Goal: Information Seeking & Learning: Learn about a topic

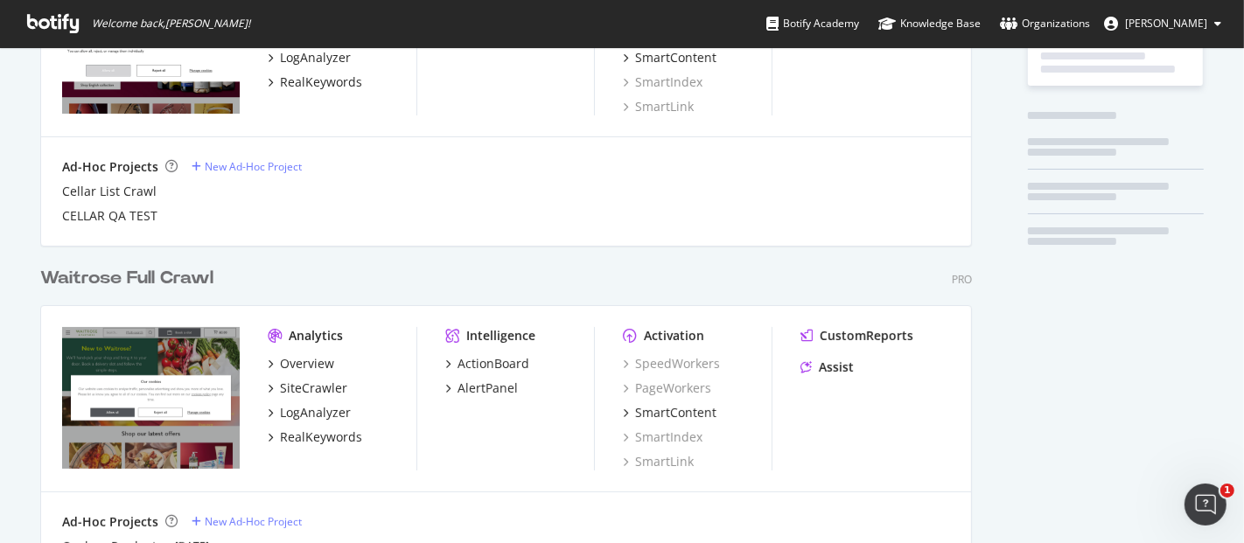
scroll to position [222, 0]
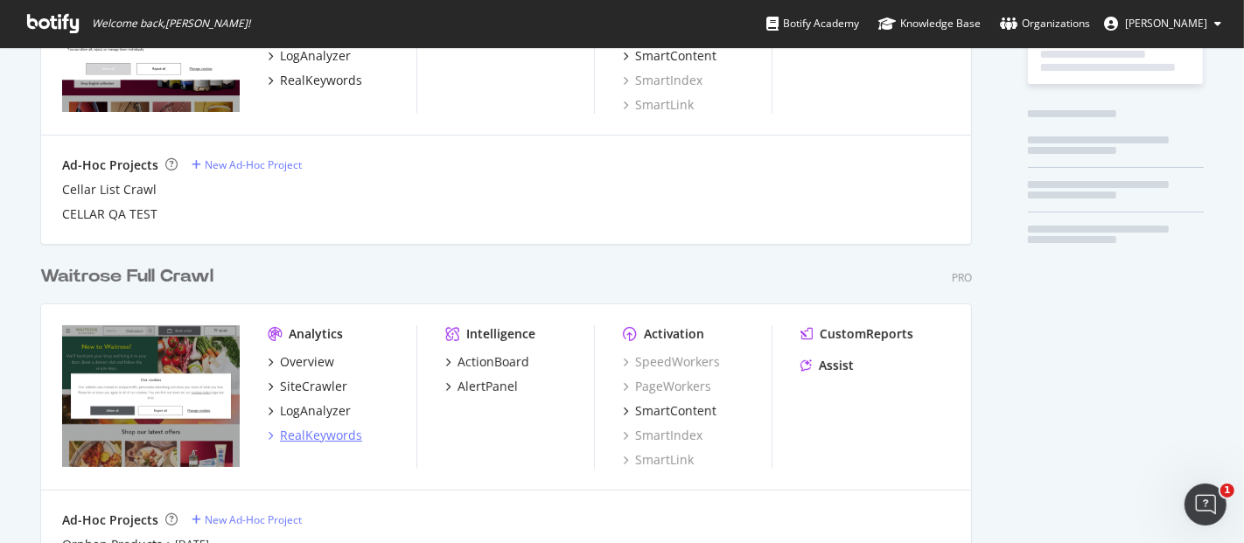
click at [324, 436] on div "RealKeywords" at bounding box center [321, 435] width 82 height 17
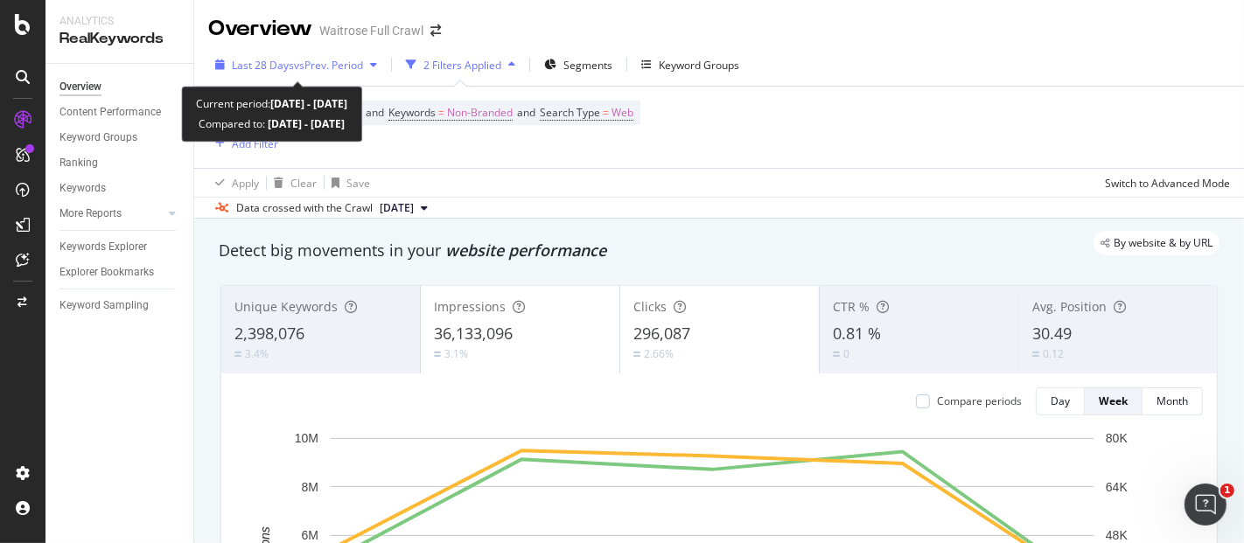
click at [353, 56] on div "Last 28 Days vs Prev. Period" at bounding box center [296, 65] width 176 height 26
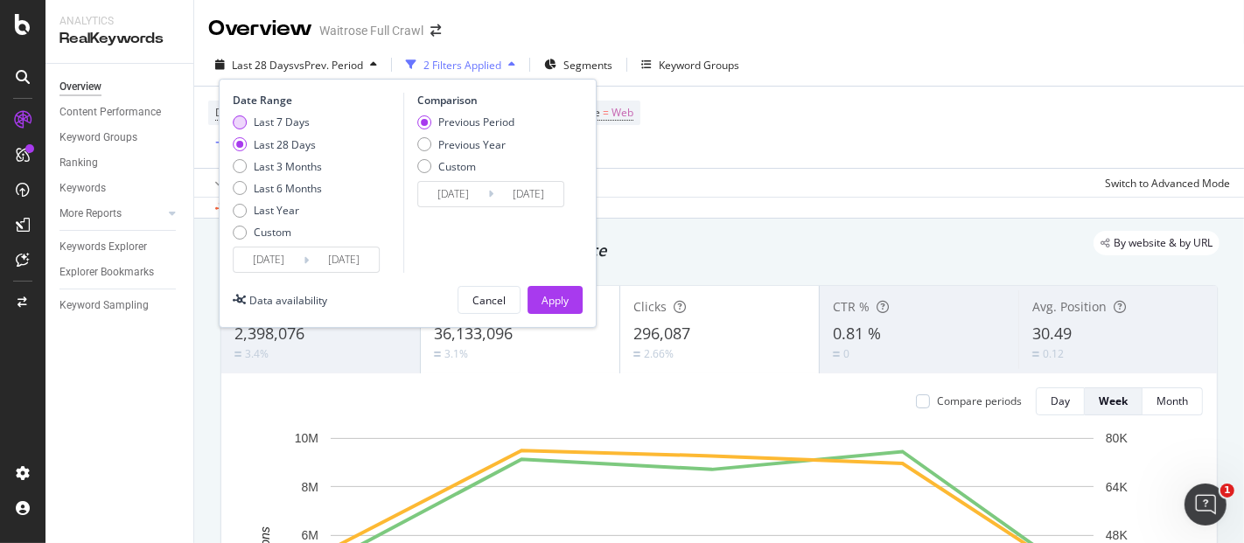
click at [296, 123] on div "Last 7 Days" at bounding box center [282, 122] width 56 height 15
type input "[DATE]"
click at [540, 299] on button "Apply" at bounding box center [554, 300] width 55 height 28
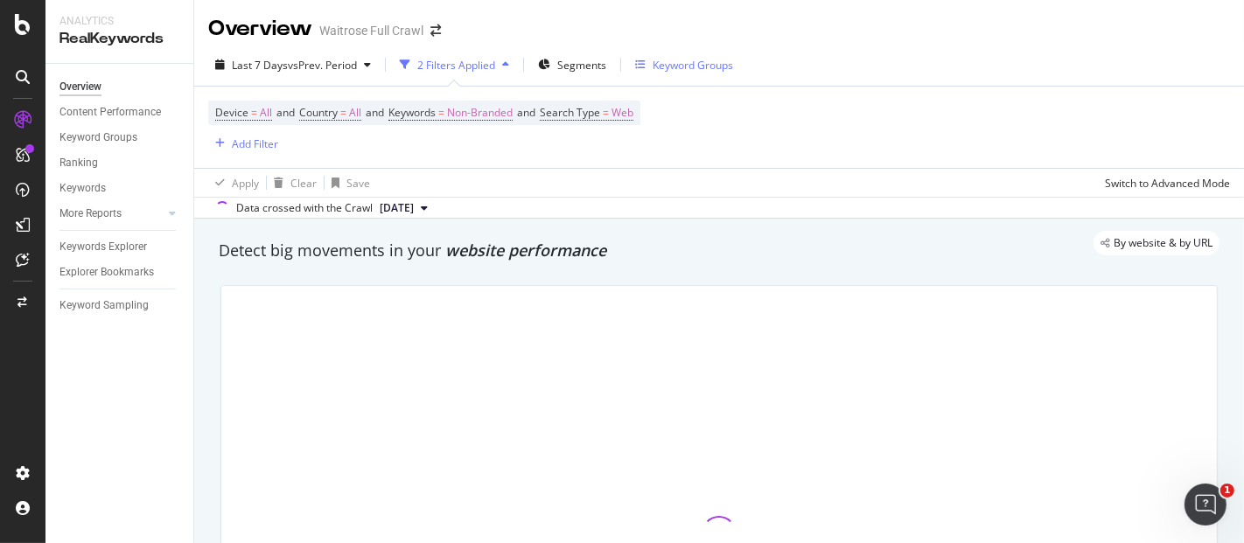
click at [683, 67] on div "Keyword Groups" at bounding box center [692, 65] width 80 height 15
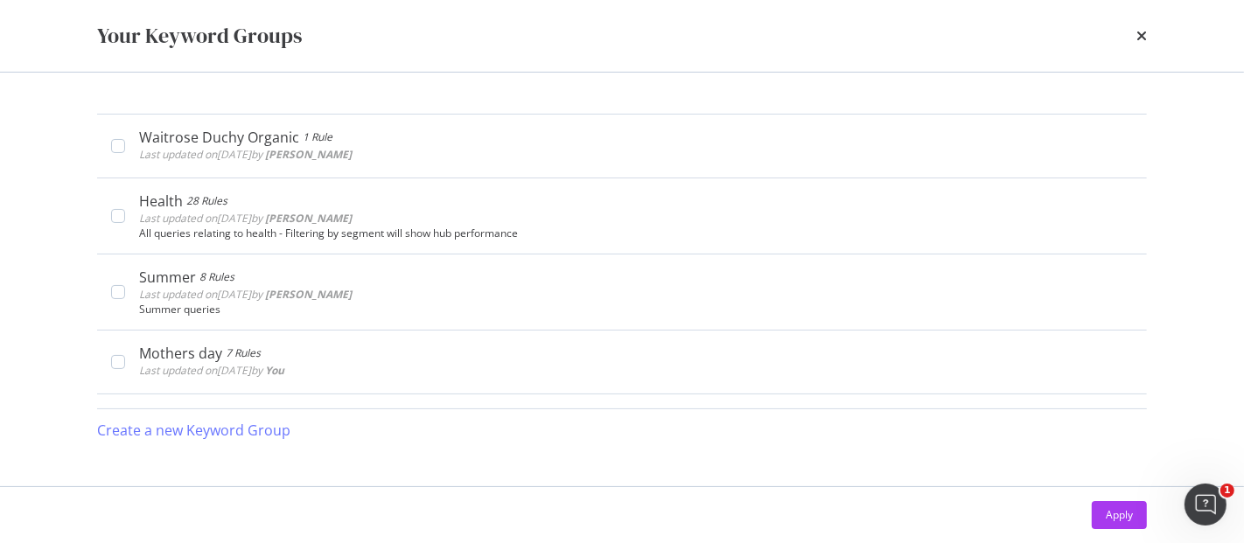
scroll to position [479, 0]
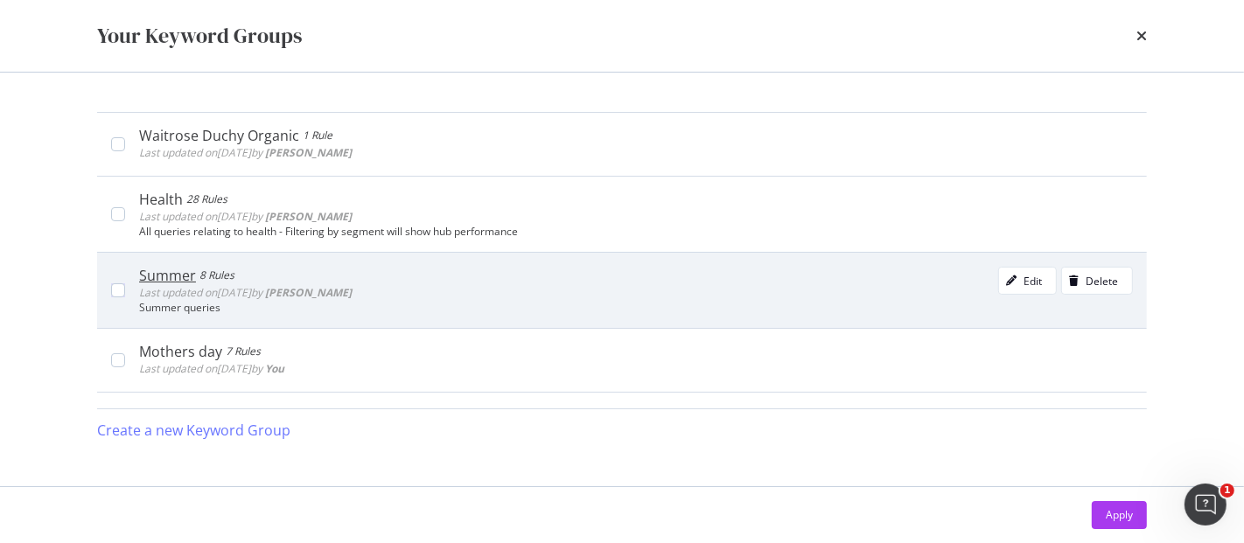
click at [352, 285] on b "[PERSON_NAME]" at bounding box center [308, 292] width 87 height 15
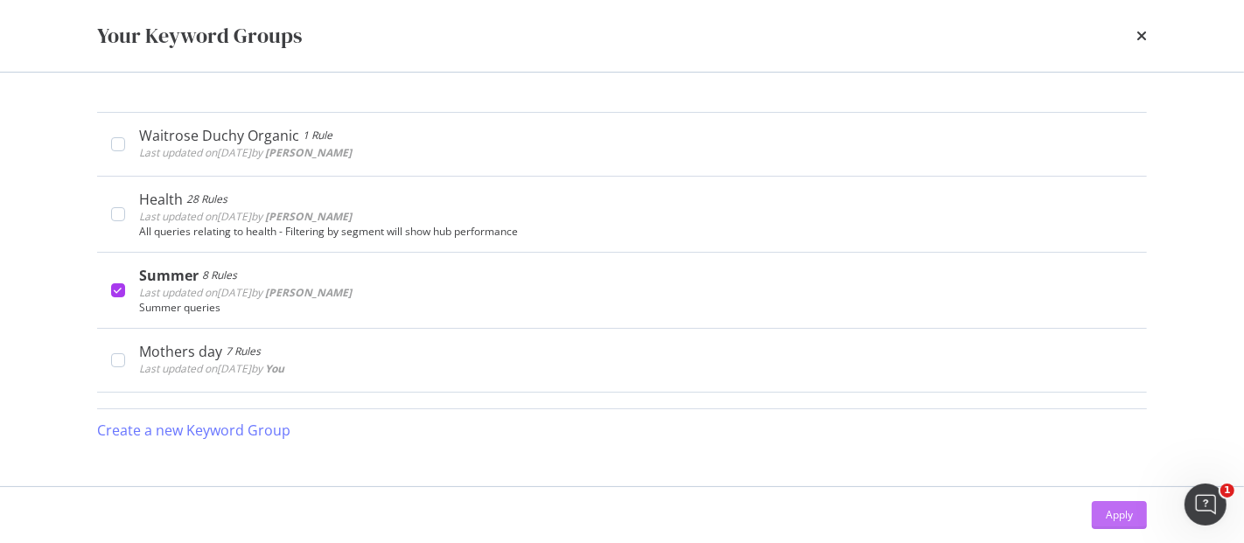
click at [1109, 513] on div "Apply" at bounding box center [1119, 514] width 27 height 15
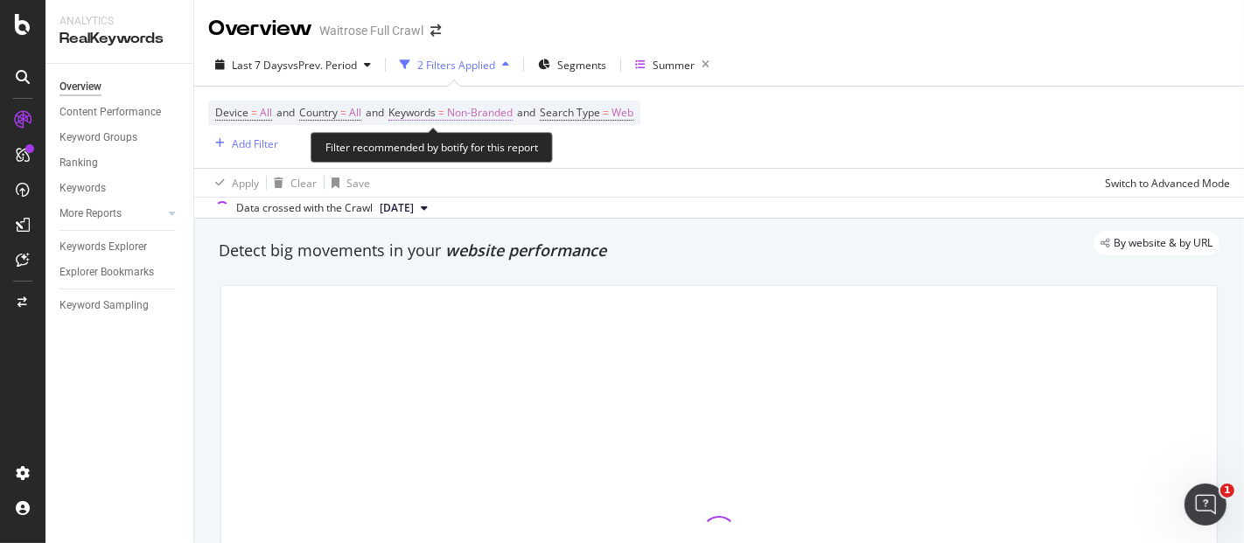
click at [502, 117] on span "Non-Branded" at bounding box center [480, 113] width 66 height 24
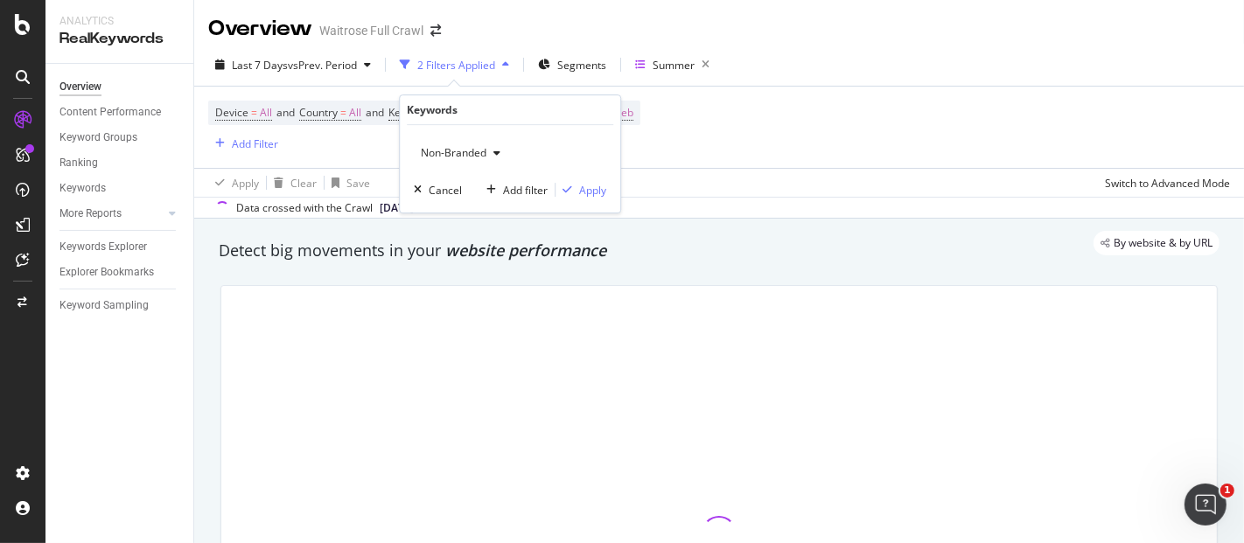
click at [486, 153] on div "button" at bounding box center [496, 153] width 21 height 10
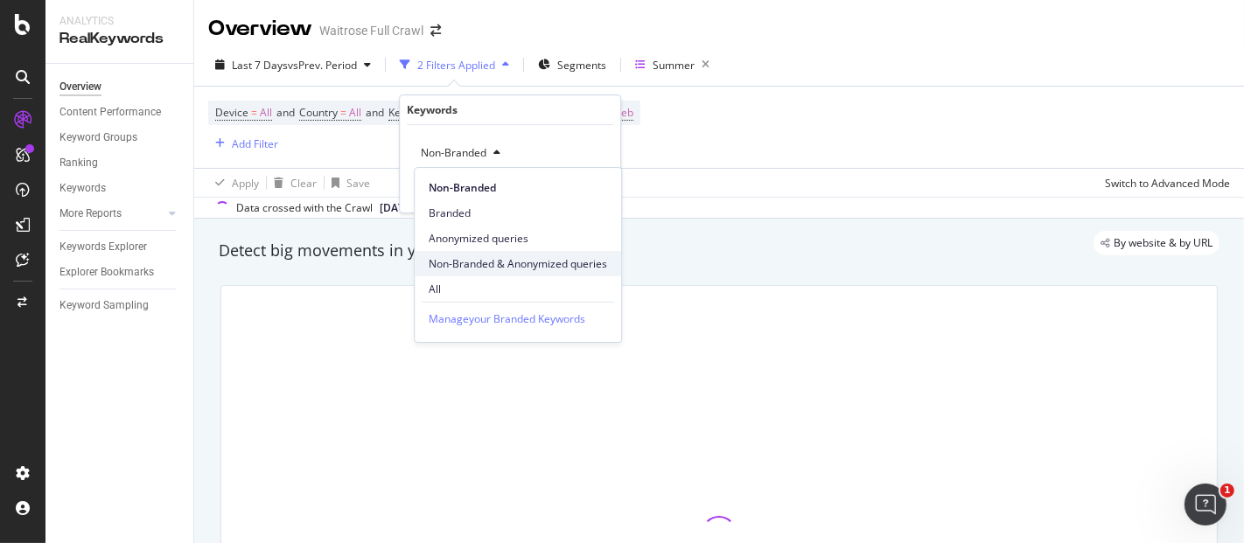
click at [477, 258] on span "Non-Branded & Anonymized queries" at bounding box center [518, 264] width 178 height 16
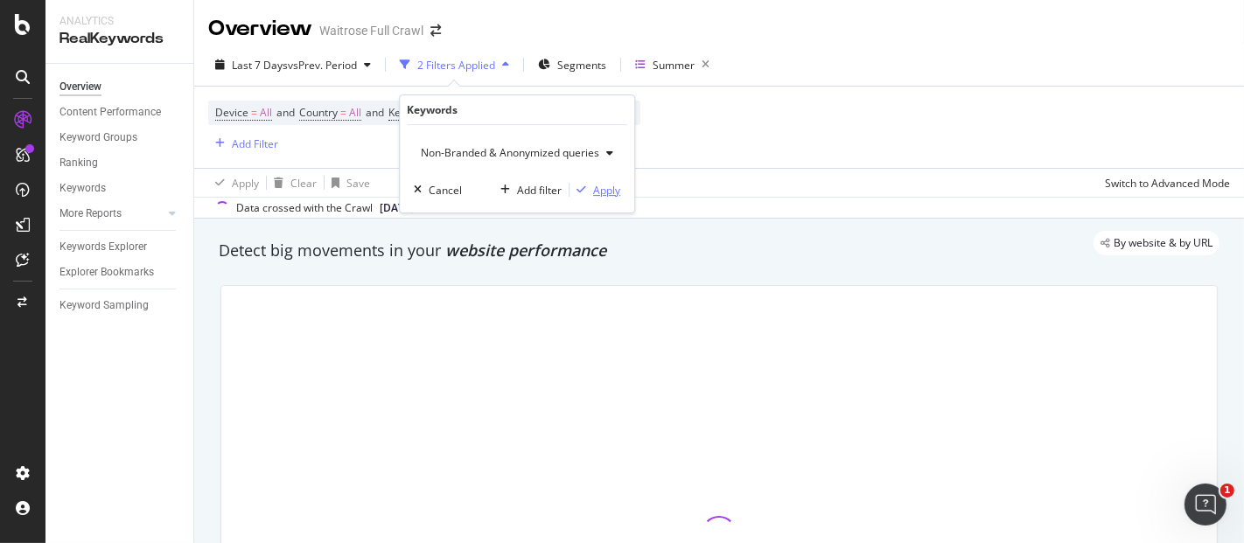
click at [597, 192] on div "Apply" at bounding box center [606, 190] width 27 height 15
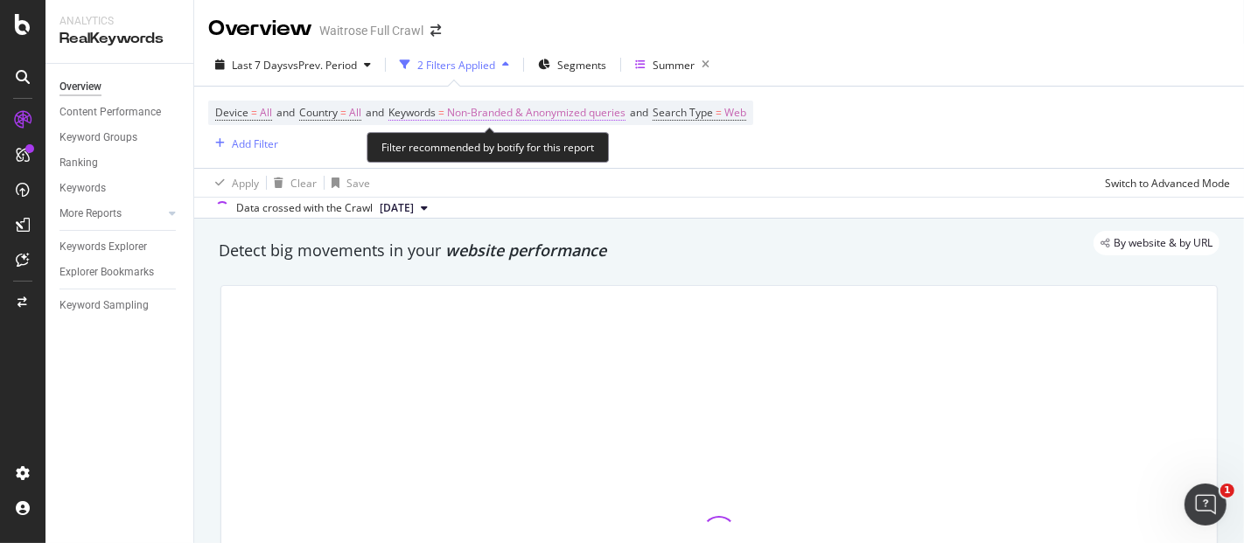
click at [604, 121] on span "Non-Branded & Anonymized queries" at bounding box center [536, 113] width 178 height 24
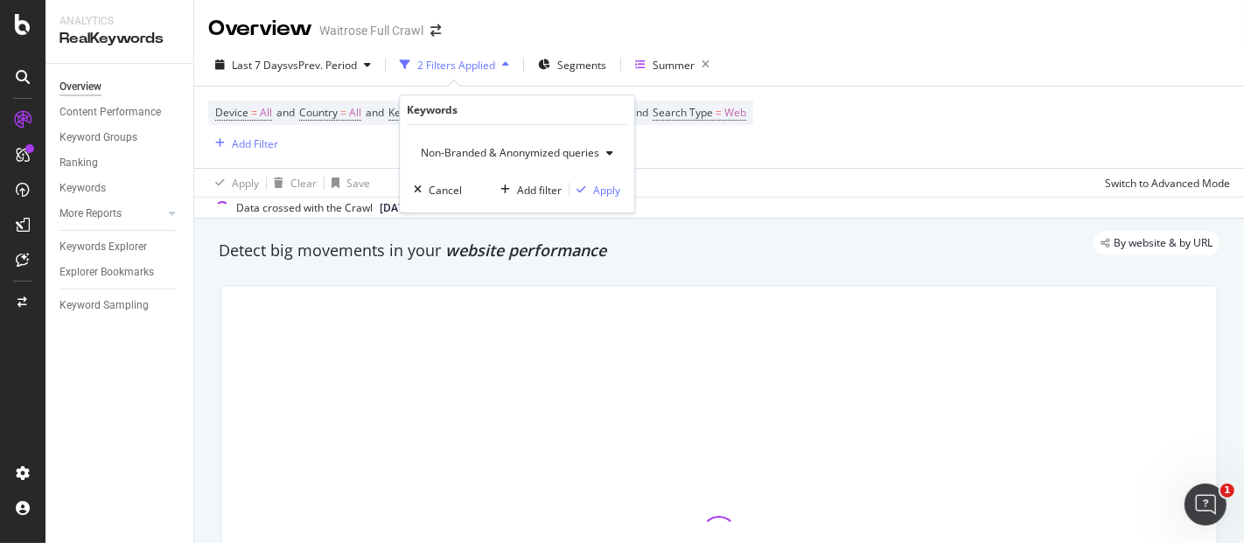
click at [603, 150] on div "button" at bounding box center [609, 153] width 21 height 10
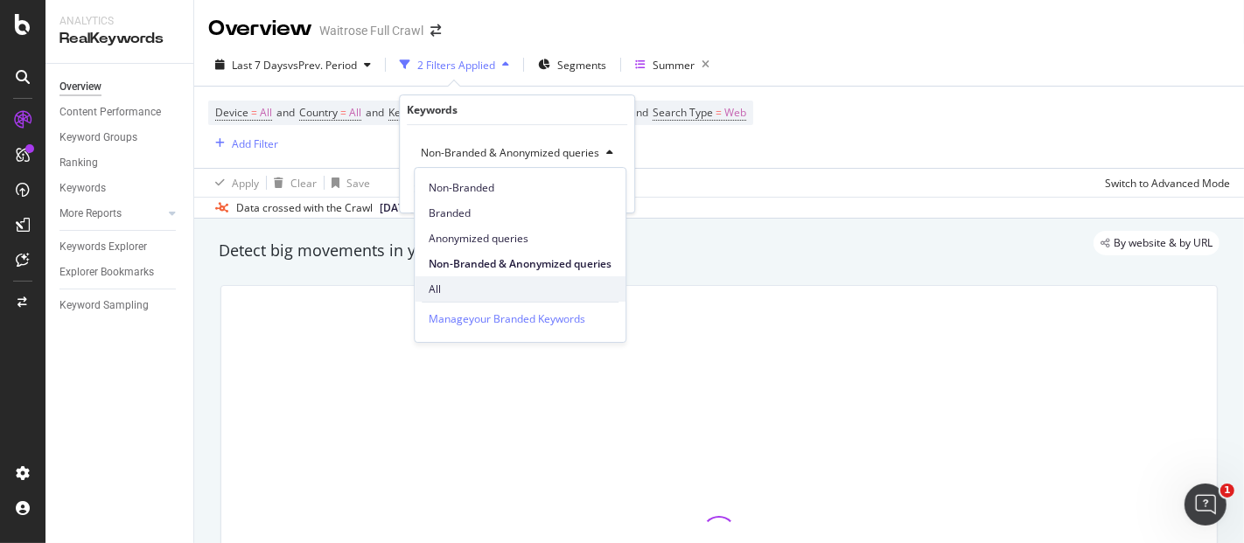
click at [522, 286] on span "All" at bounding box center [520, 290] width 183 height 16
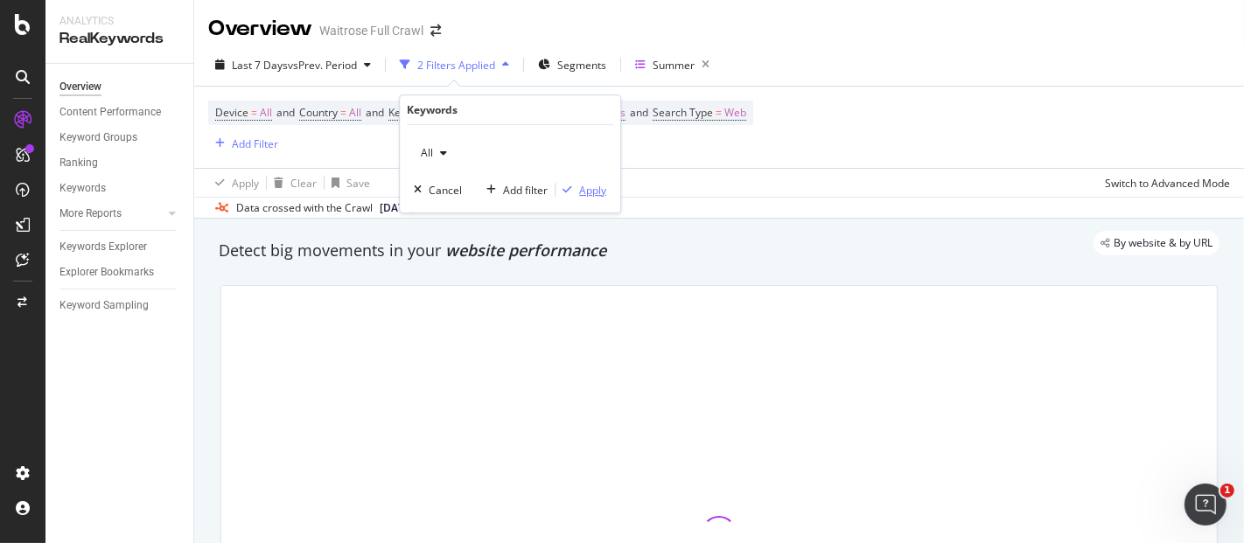
click at [589, 188] on div "Apply" at bounding box center [592, 190] width 27 height 15
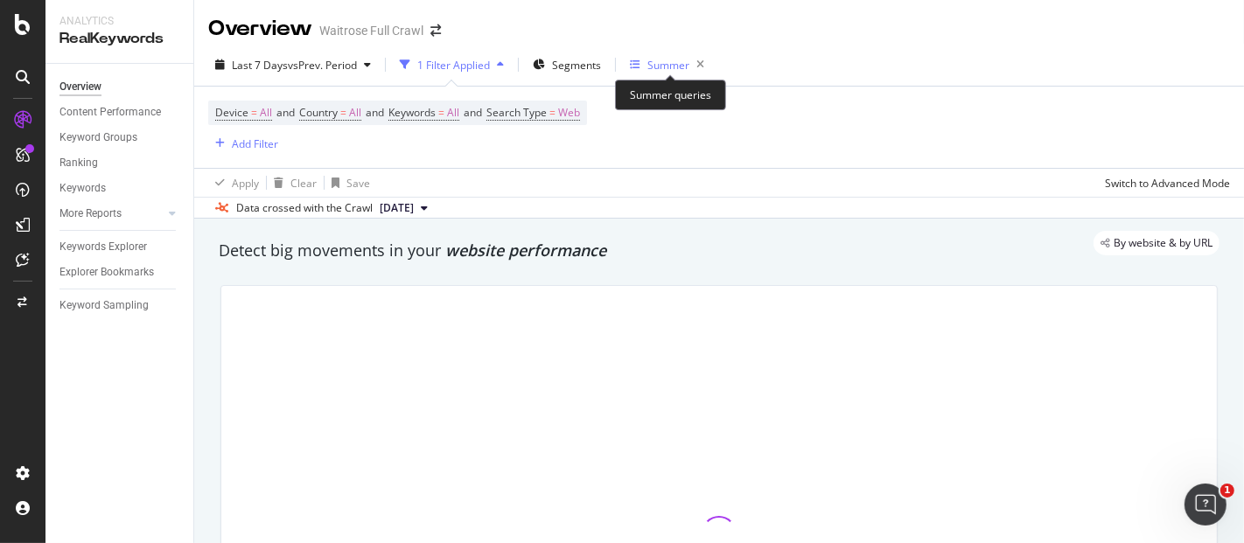
click at [667, 63] on div "Summer" at bounding box center [668, 65] width 42 height 15
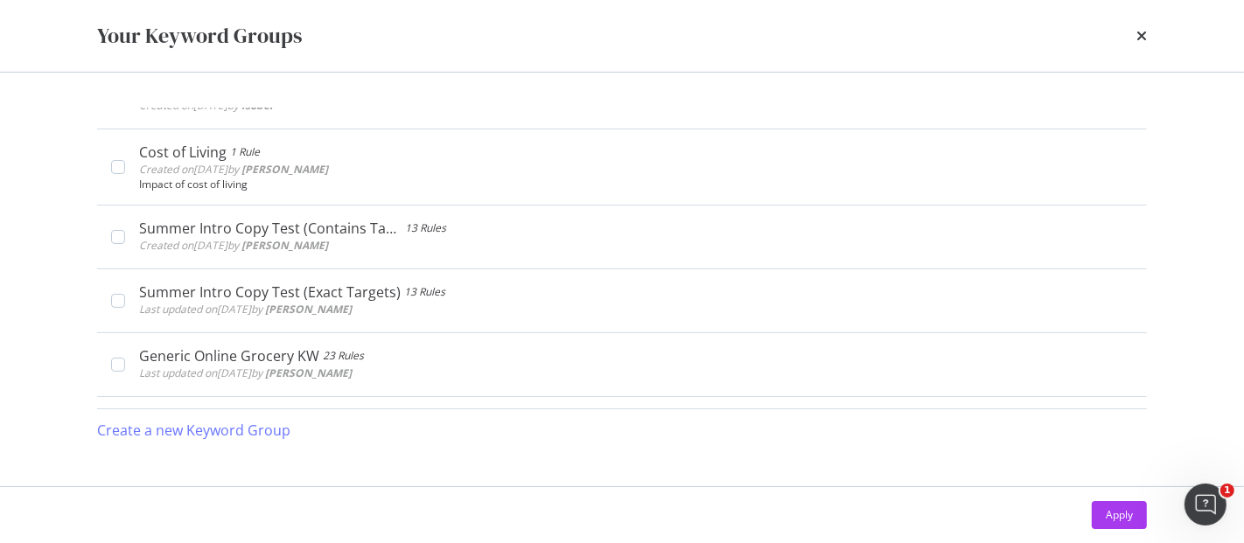
scroll to position [1954, 0]
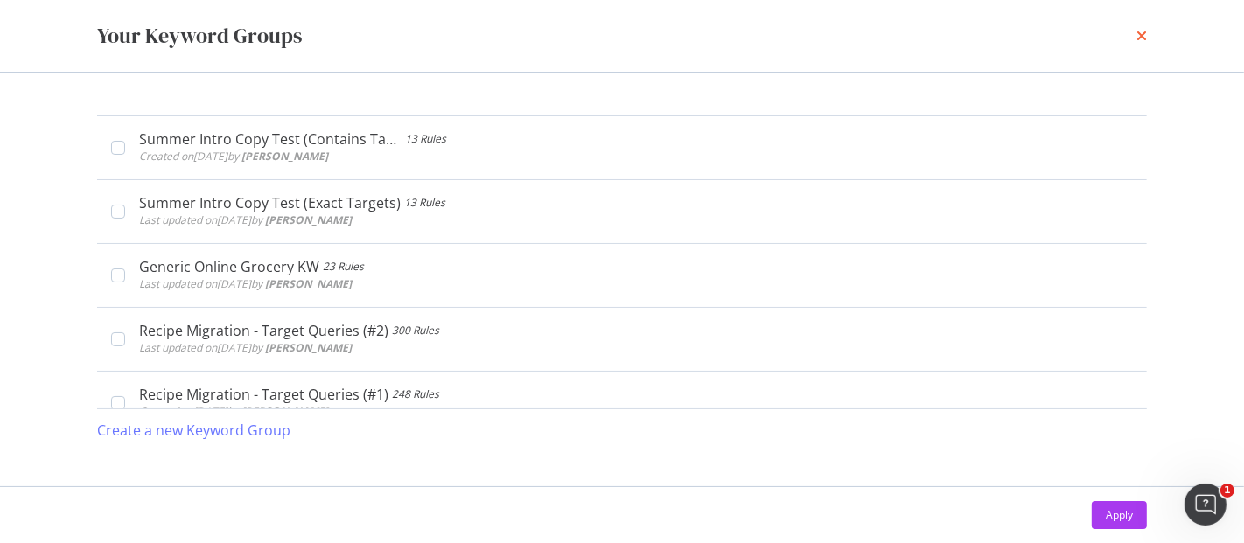
click at [1136, 40] on icon "times" at bounding box center [1141, 36] width 10 height 14
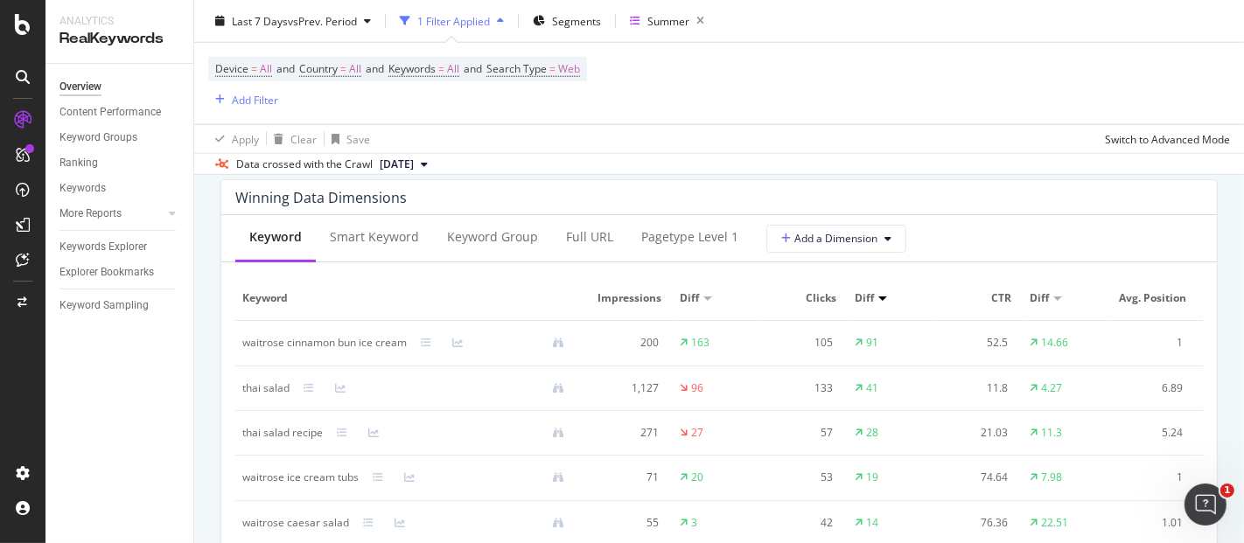
scroll to position [1579, 0]
click at [646, 229] on div "pagetype Level 1" at bounding box center [689, 235] width 97 height 17
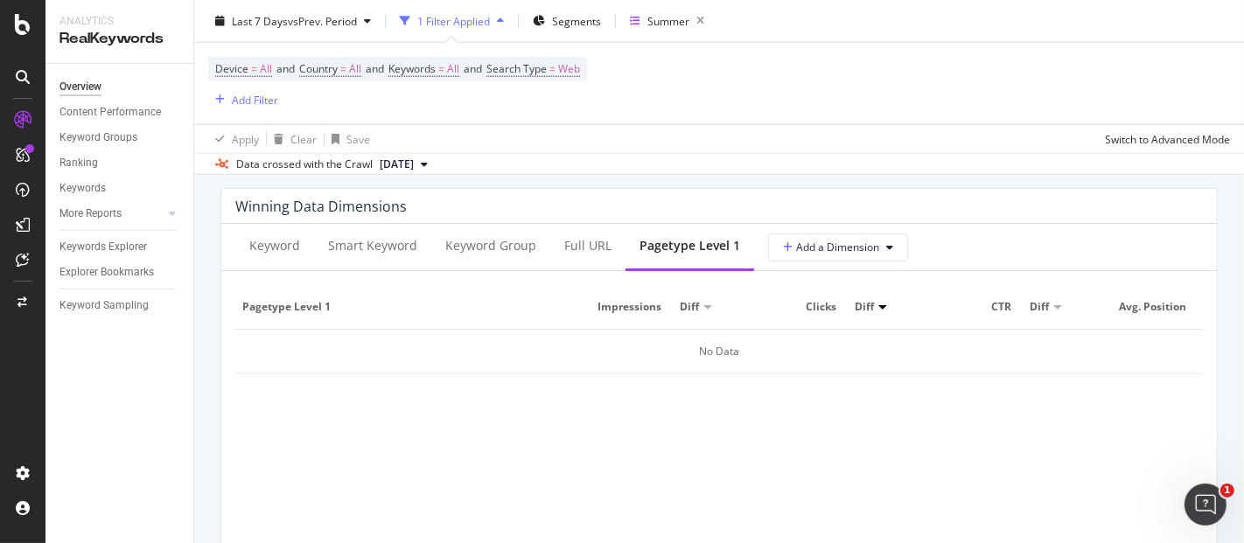
scroll to position [1567, 0]
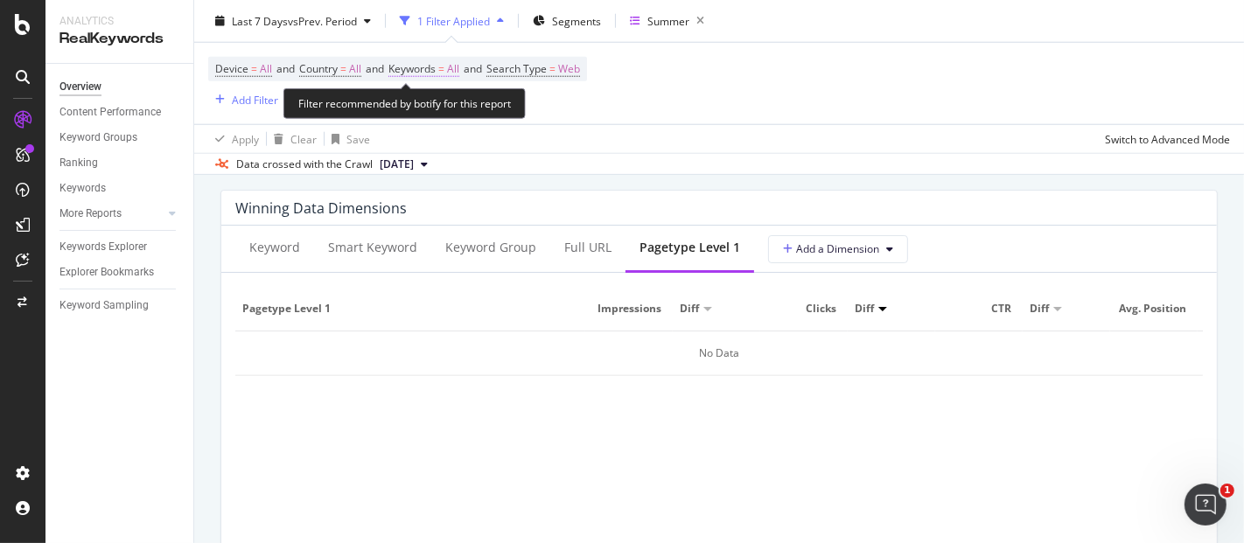
click at [436, 71] on span "Keywords" at bounding box center [411, 68] width 47 height 15
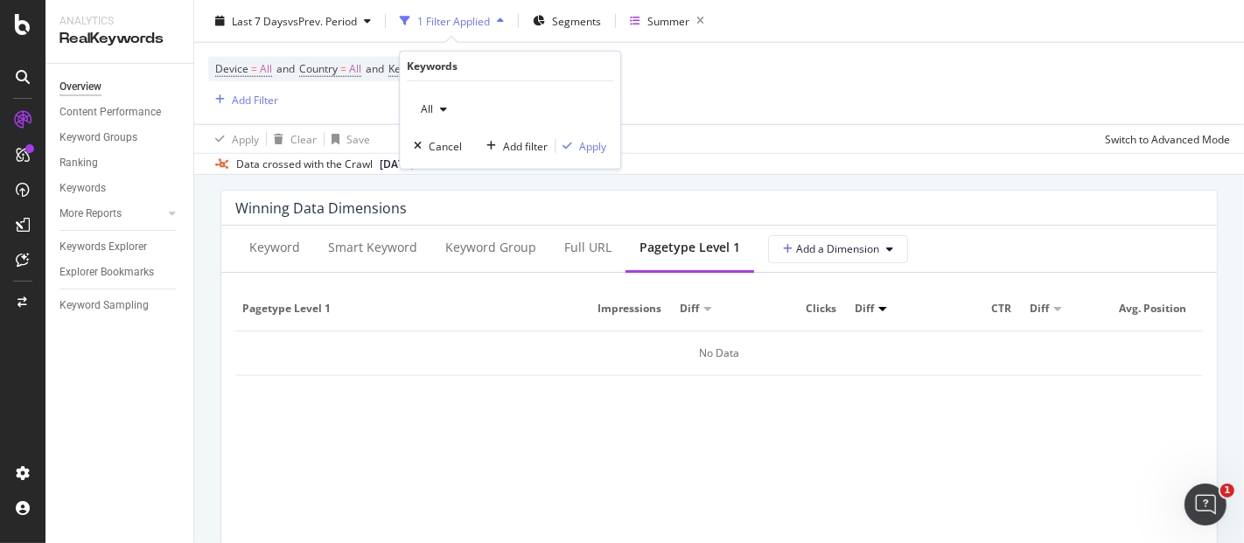
click at [443, 113] on icon "button" at bounding box center [443, 109] width 7 height 10
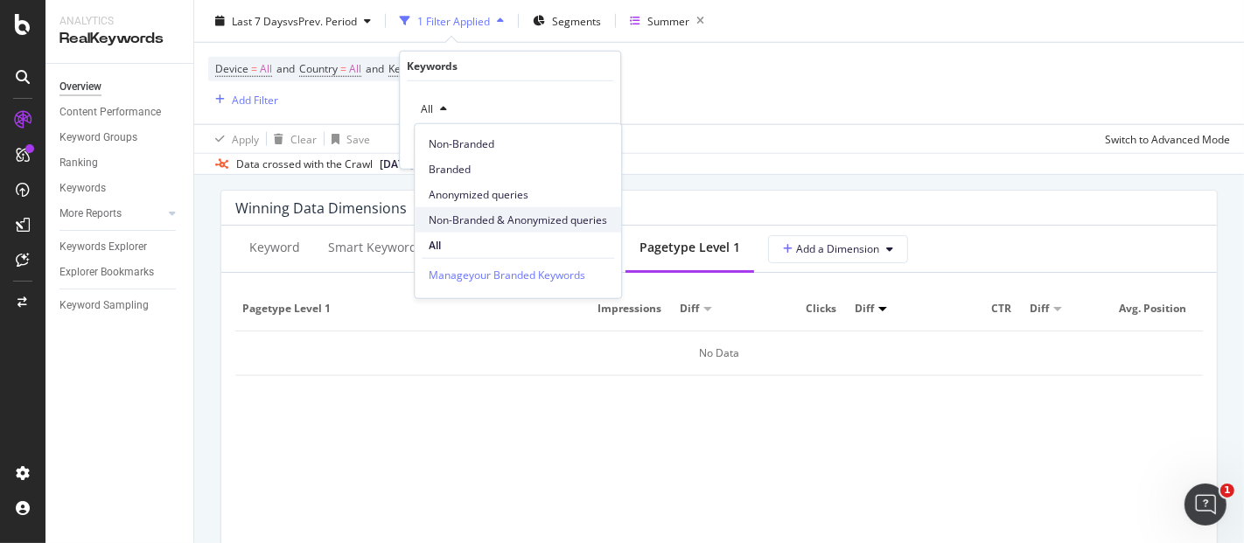
click at [477, 228] on div "Non-Branded & Anonymized queries" at bounding box center [518, 219] width 206 height 25
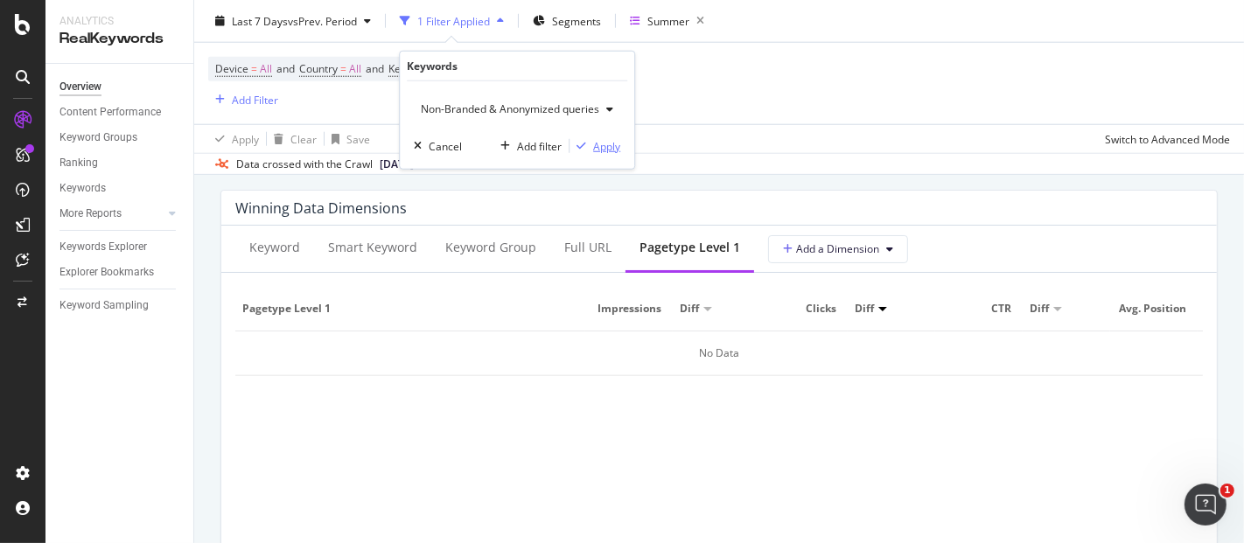
click at [608, 149] on div "Apply" at bounding box center [606, 145] width 27 height 15
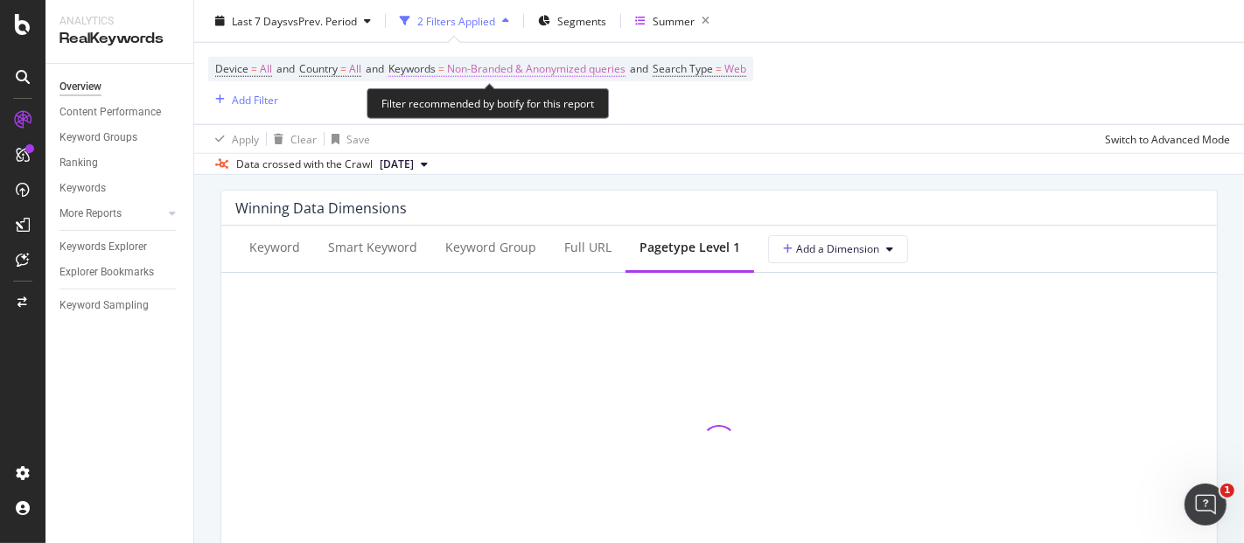
click at [514, 69] on span "Non-Branded & Anonymized queries" at bounding box center [536, 69] width 178 height 24
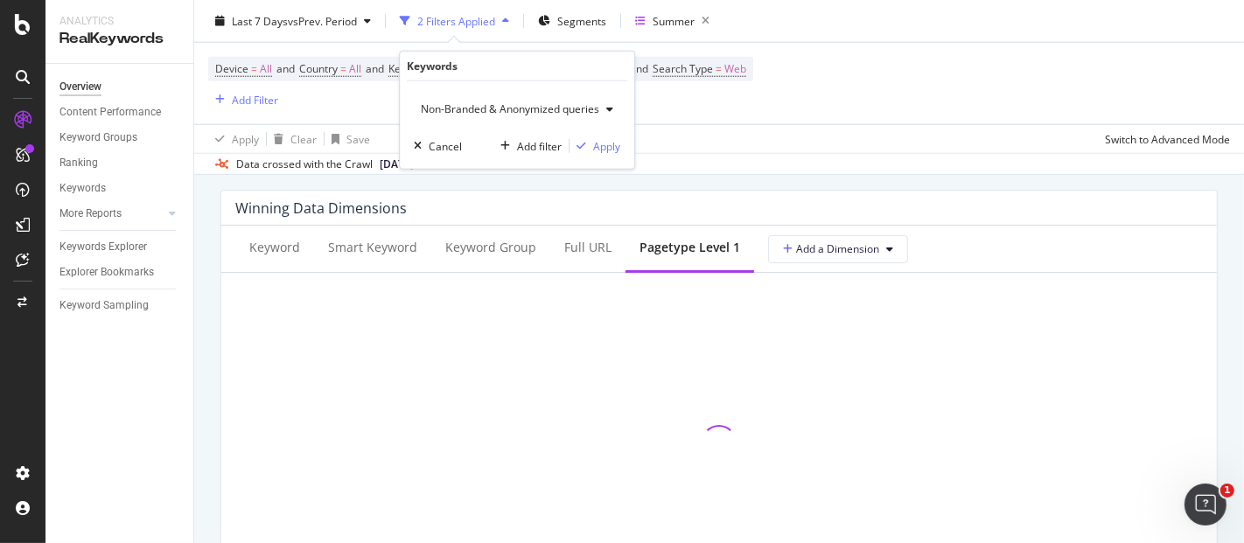
click at [522, 115] on span "Non-Branded & Anonymized queries" at bounding box center [506, 108] width 185 height 15
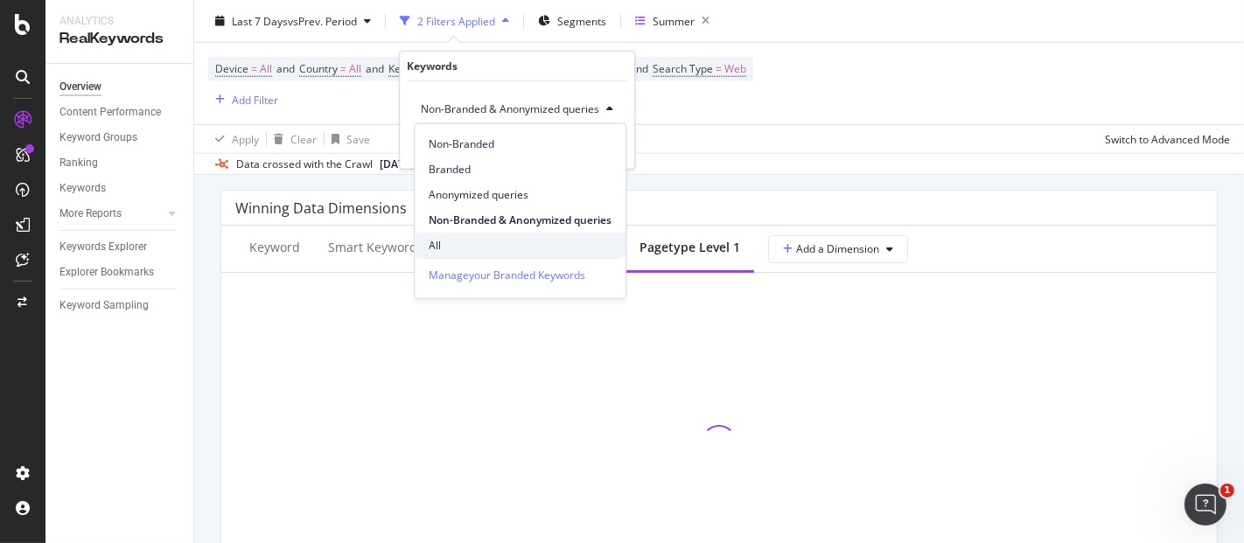
click at [467, 248] on span "All" at bounding box center [520, 245] width 183 height 16
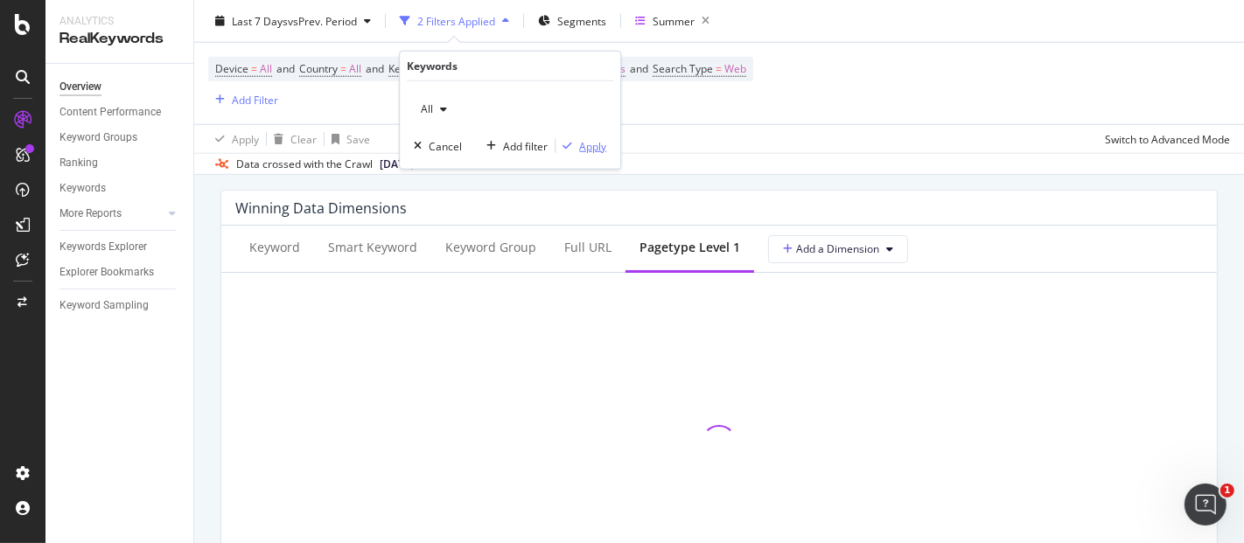
click at [588, 149] on div "Apply" at bounding box center [592, 145] width 27 height 15
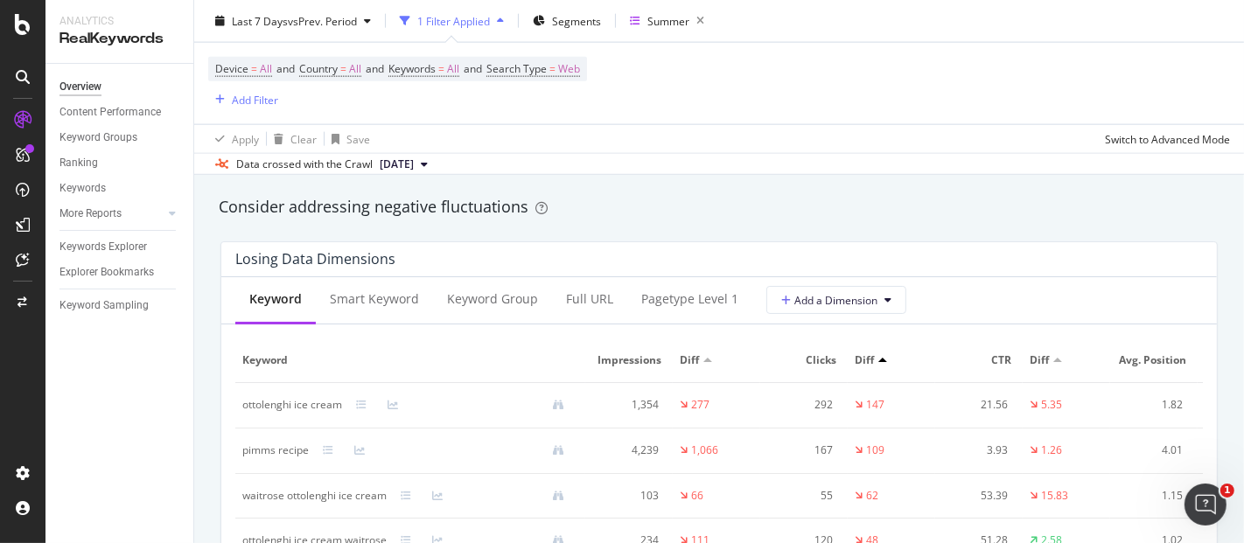
scroll to position [2118, 0]
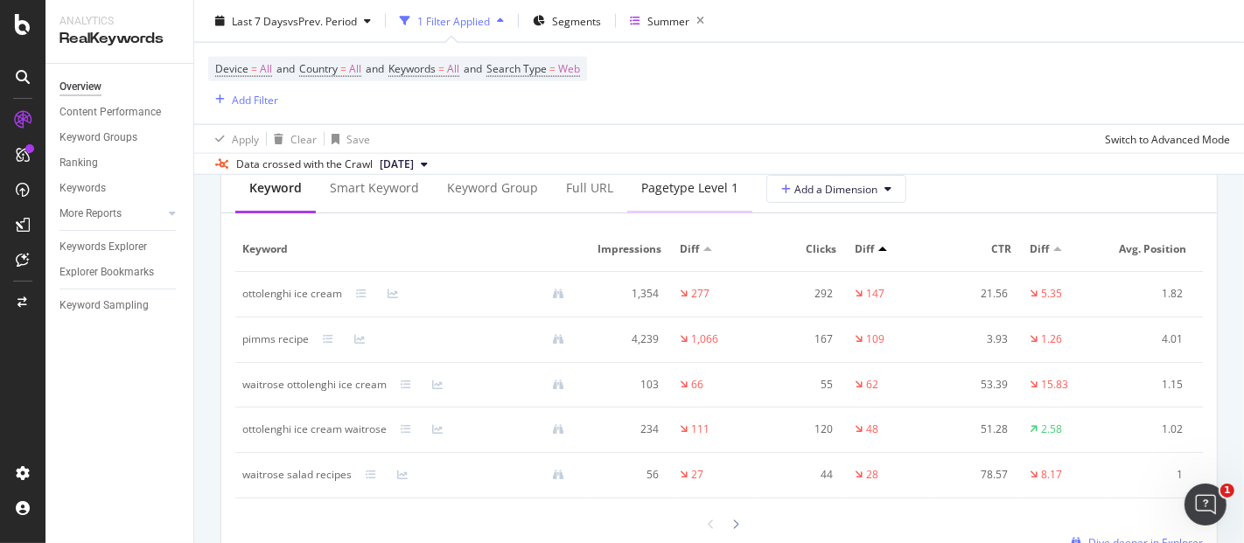
click at [680, 199] on div "pagetype Level 1" at bounding box center [689, 189] width 125 height 48
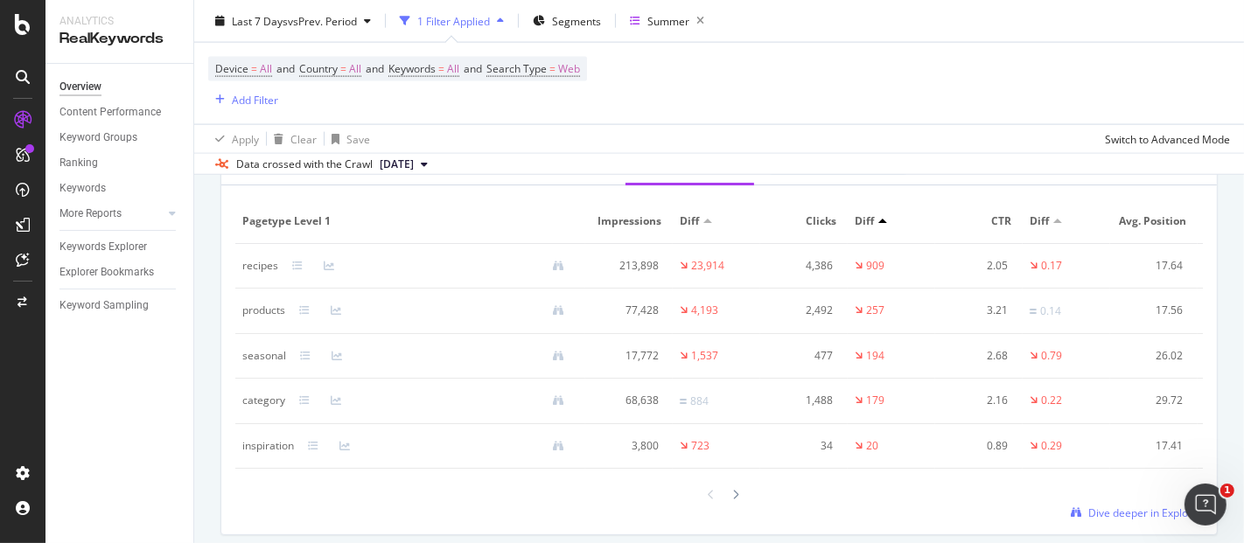
scroll to position [2145, 0]
click at [732, 502] on icon at bounding box center [735, 497] width 7 height 10
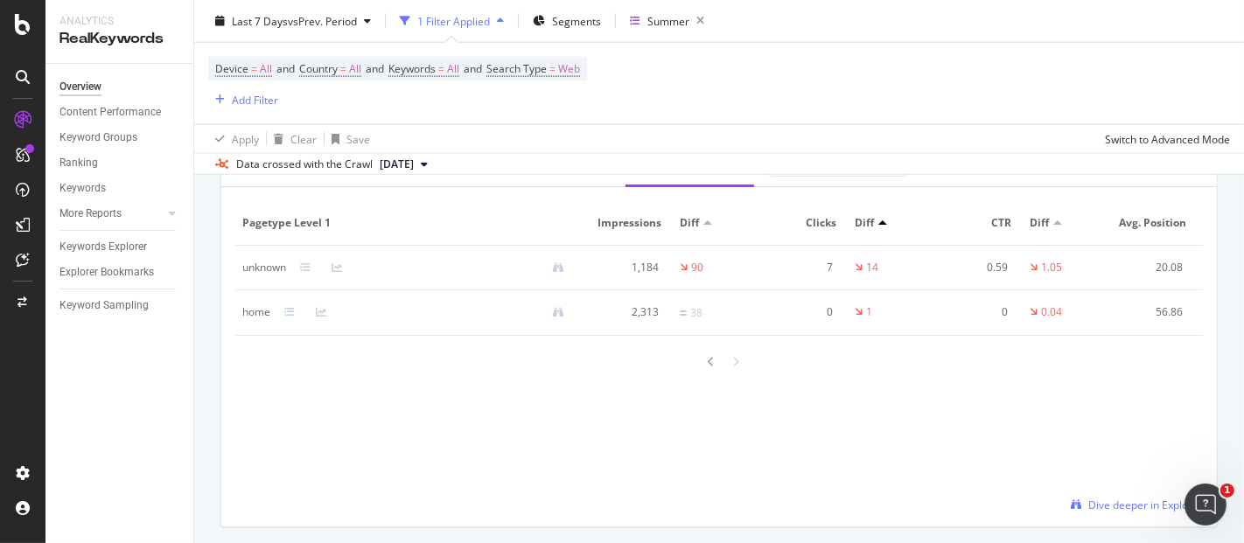
scroll to position [2189, 0]
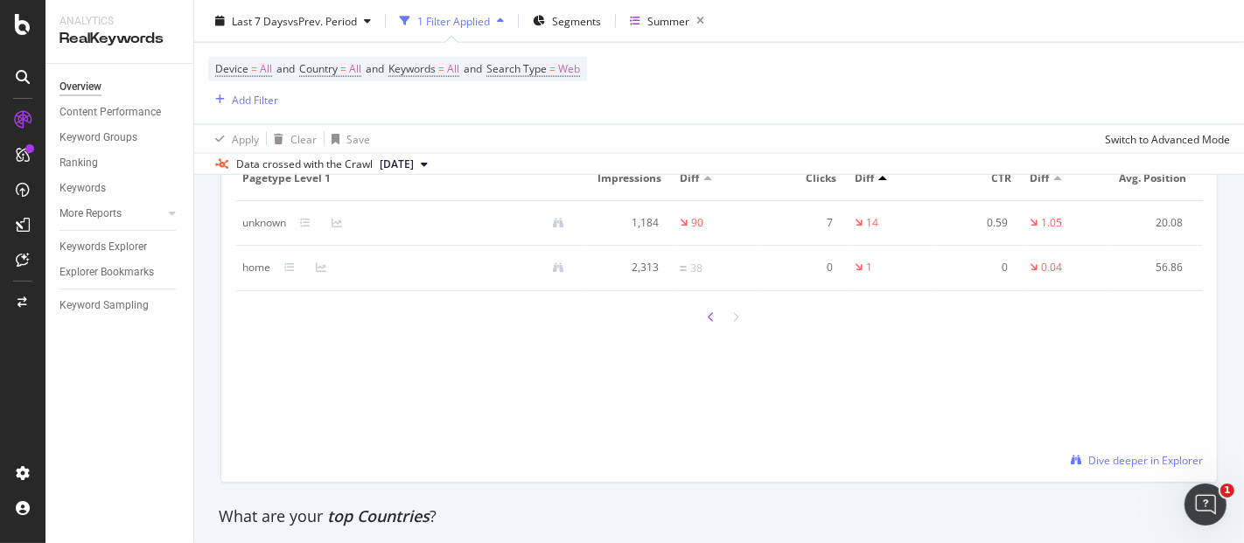
click at [708, 323] on icon at bounding box center [711, 317] width 7 height 10
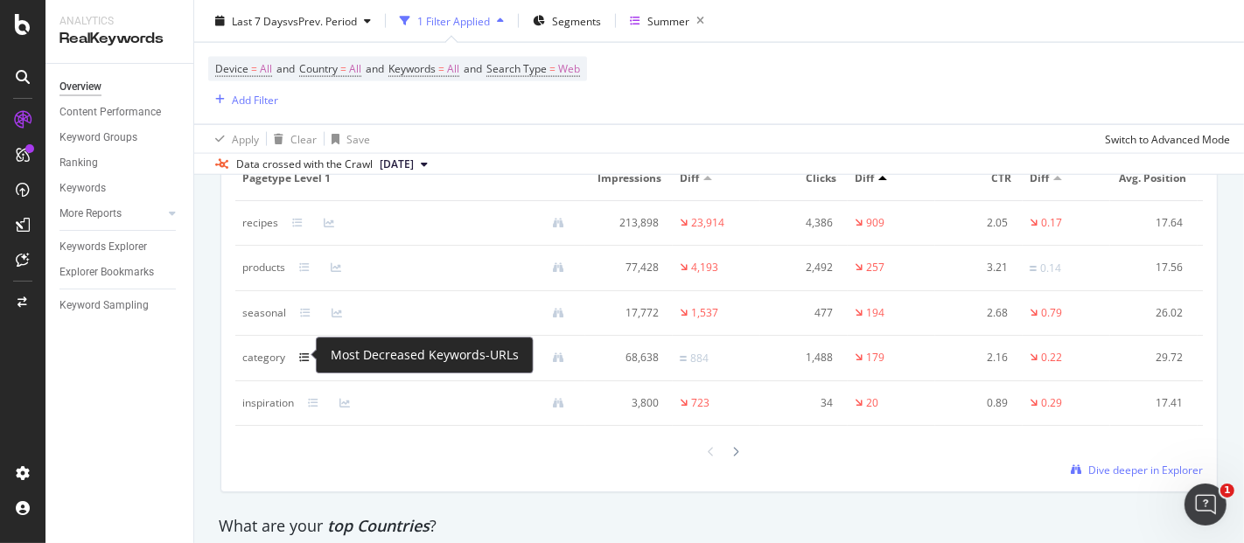
click at [301, 353] on icon at bounding box center [304, 357] width 10 height 10
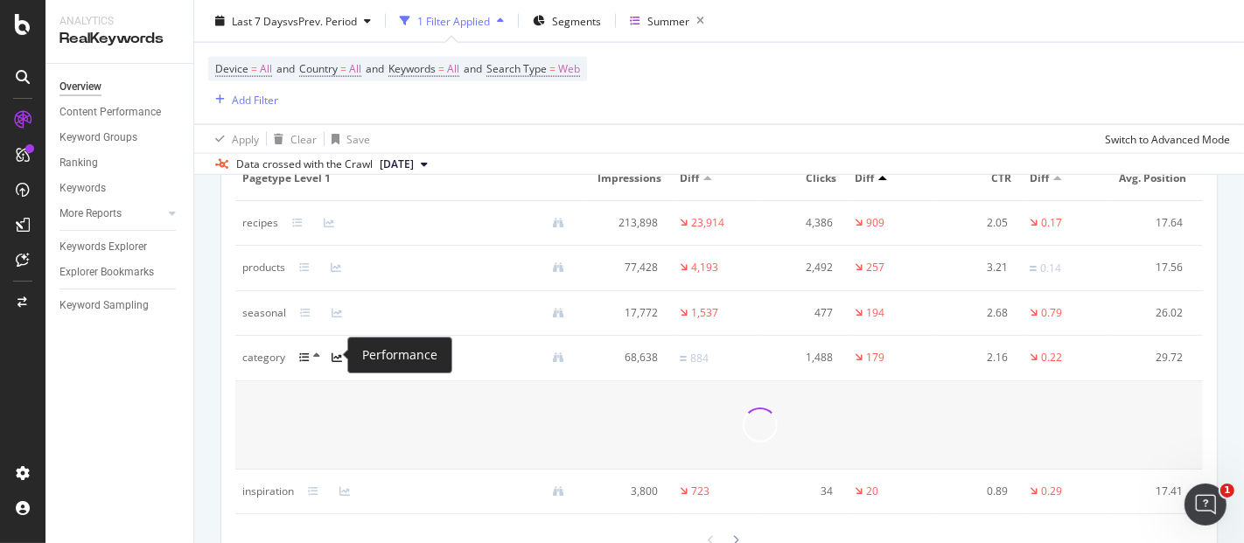
click at [334, 354] on icon at bounding box center [336, 357] width 10 height 10
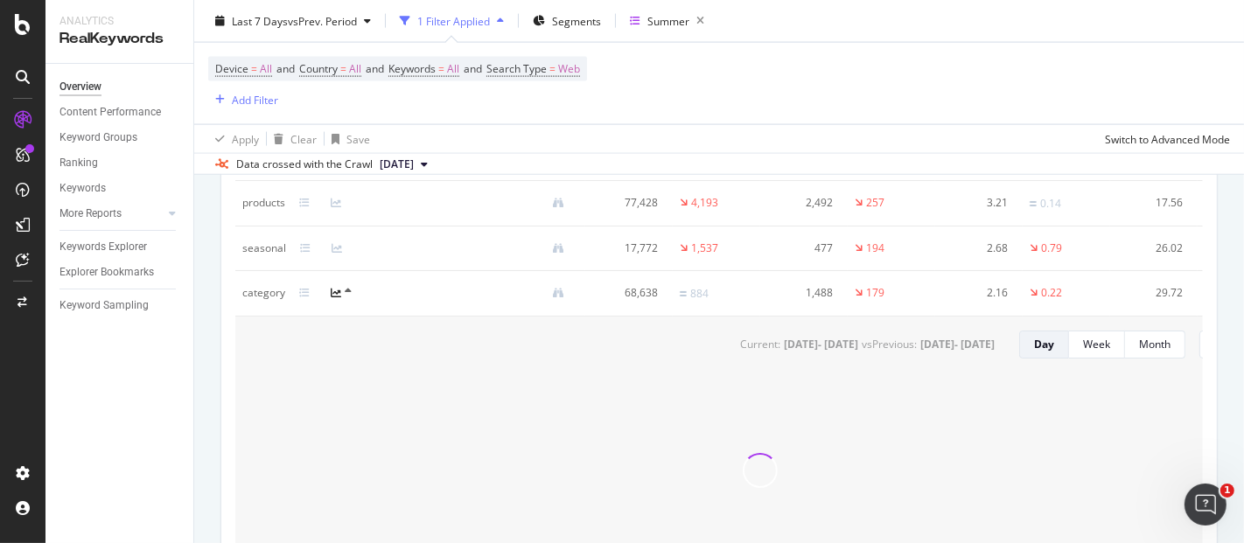
scroll to position [2256, 0]
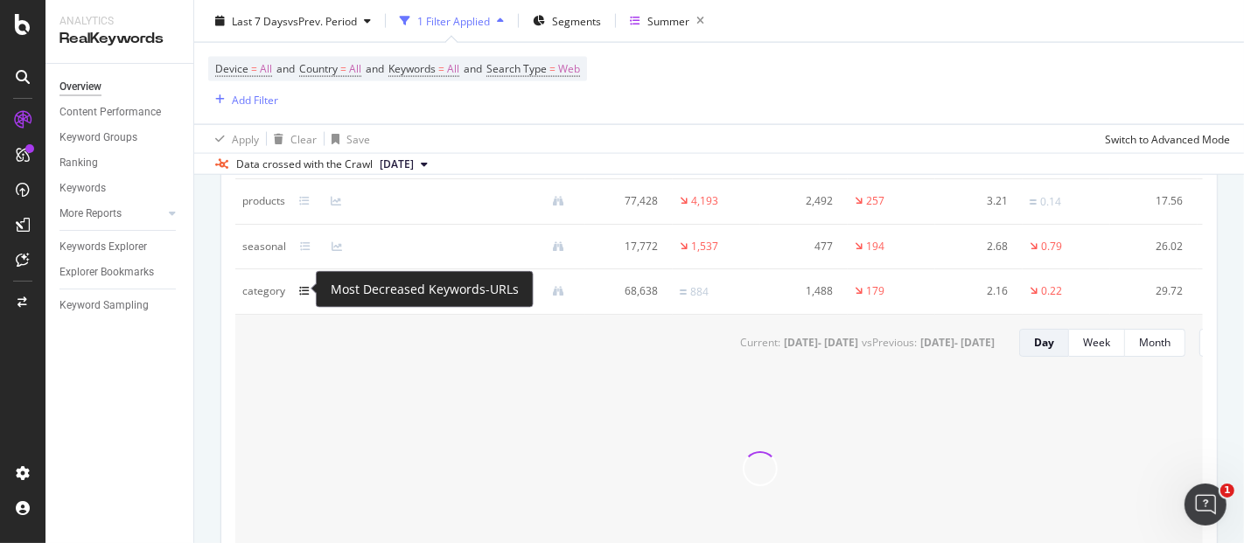
click at [306, 292] on icon at bounding box center [304, 291] width 10 height 10
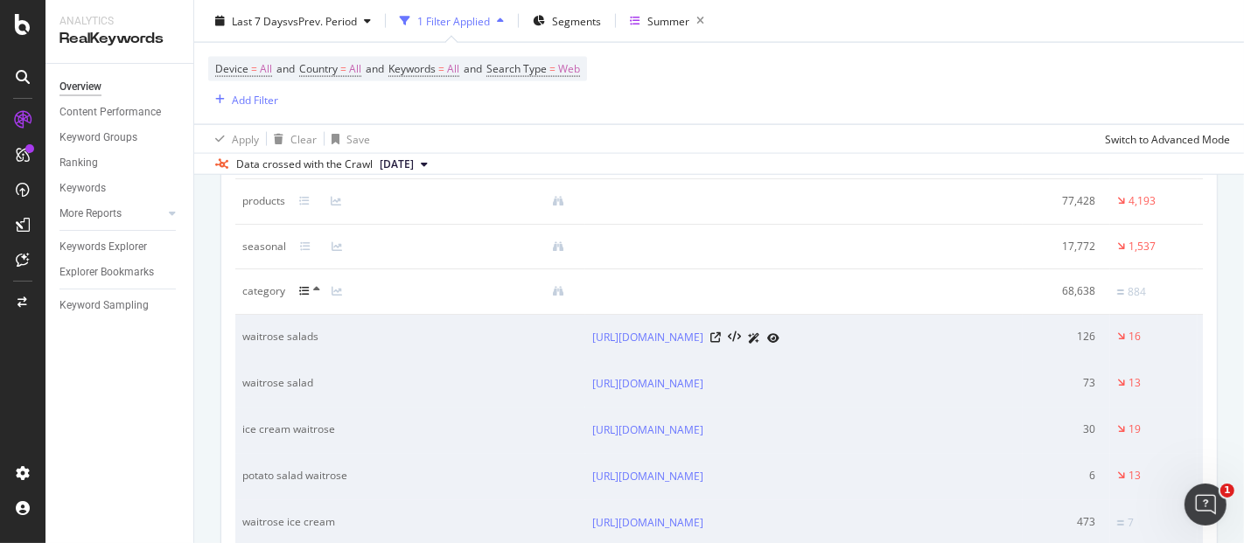
scroll to position [2246, 0]
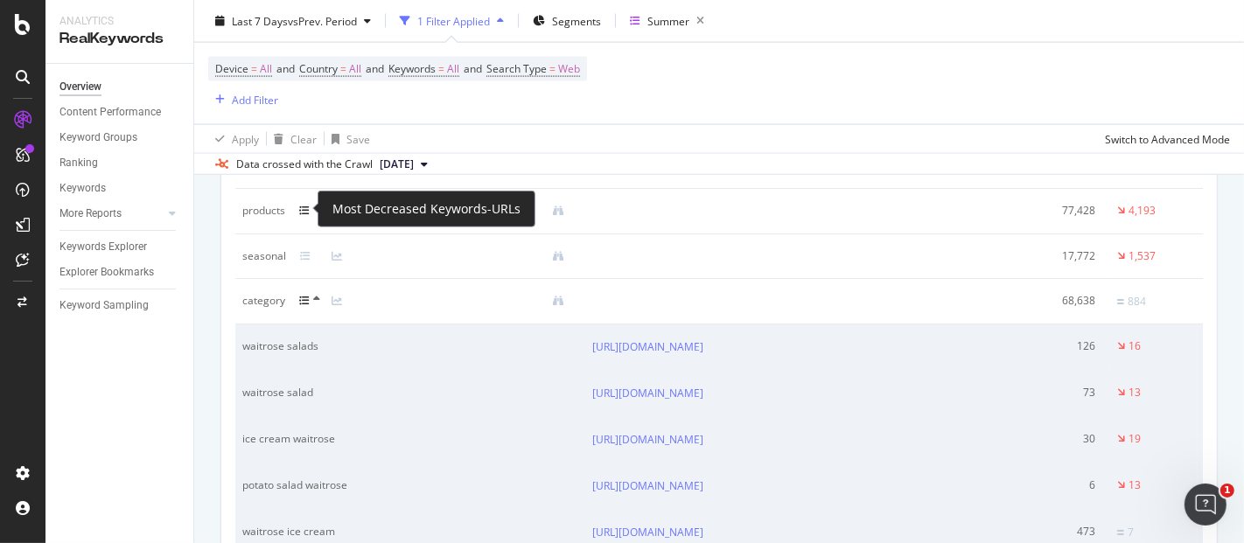
click at [304, 212] on icon at bounding box center [304, 211] width 10 height 10
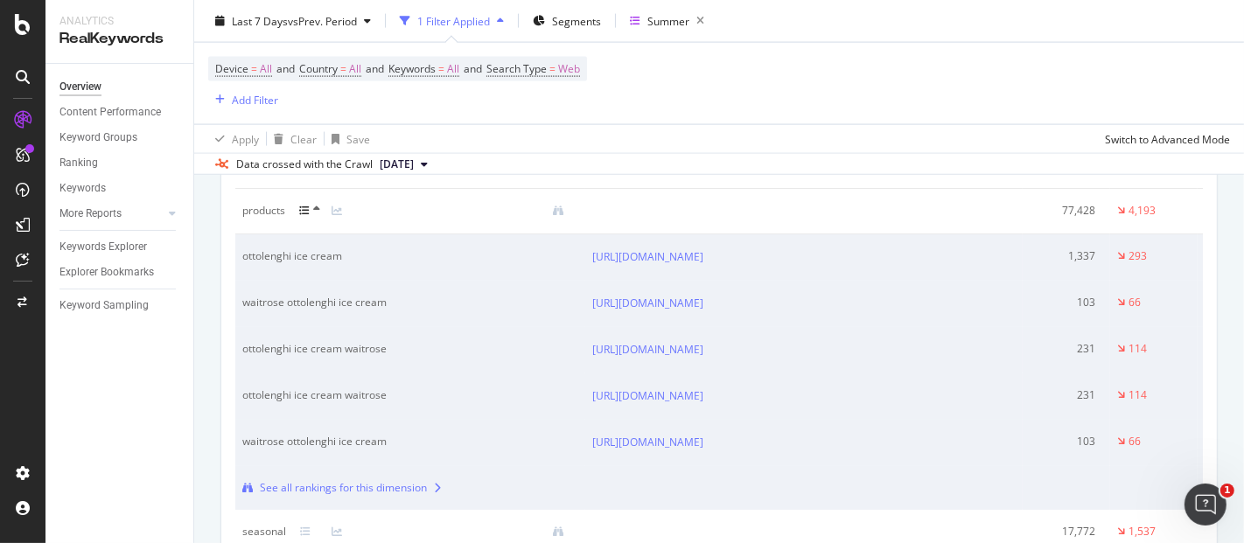
click at [307, 207] on icon at bounding box center [304, 211] width 10 height 10
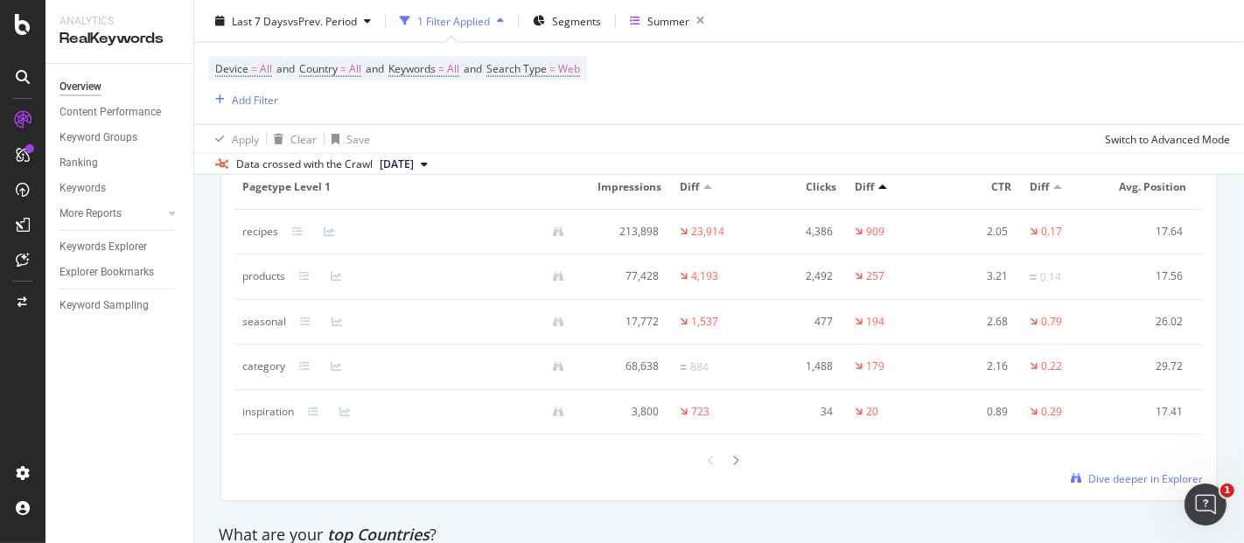
scroll to position [2179, 0]
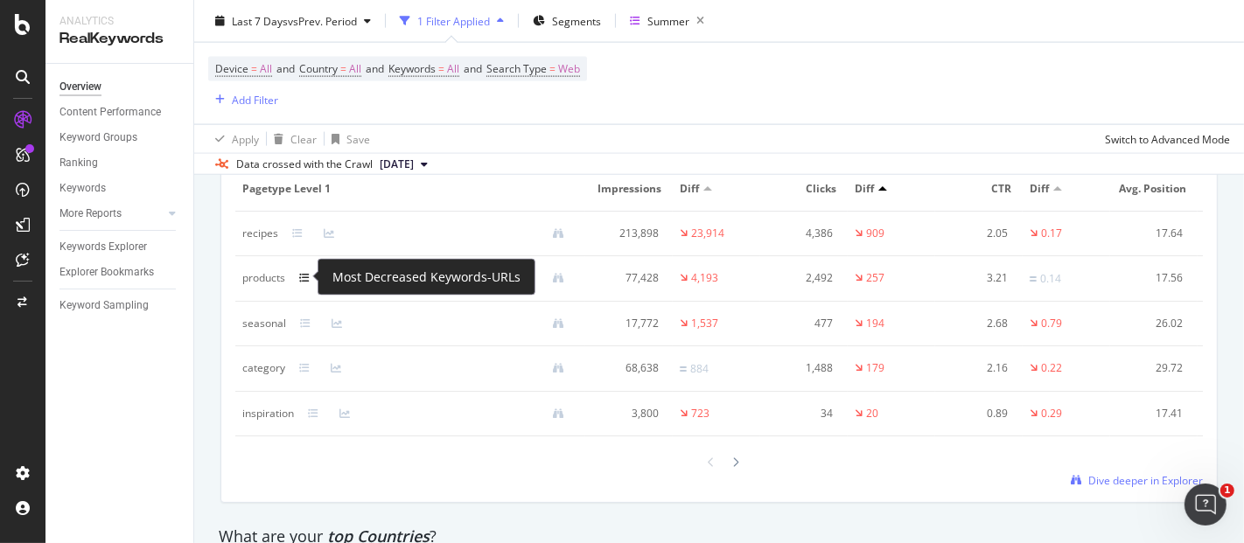
click at [304, 273] on icon at bounding box center [304, 278] width 10 height 10
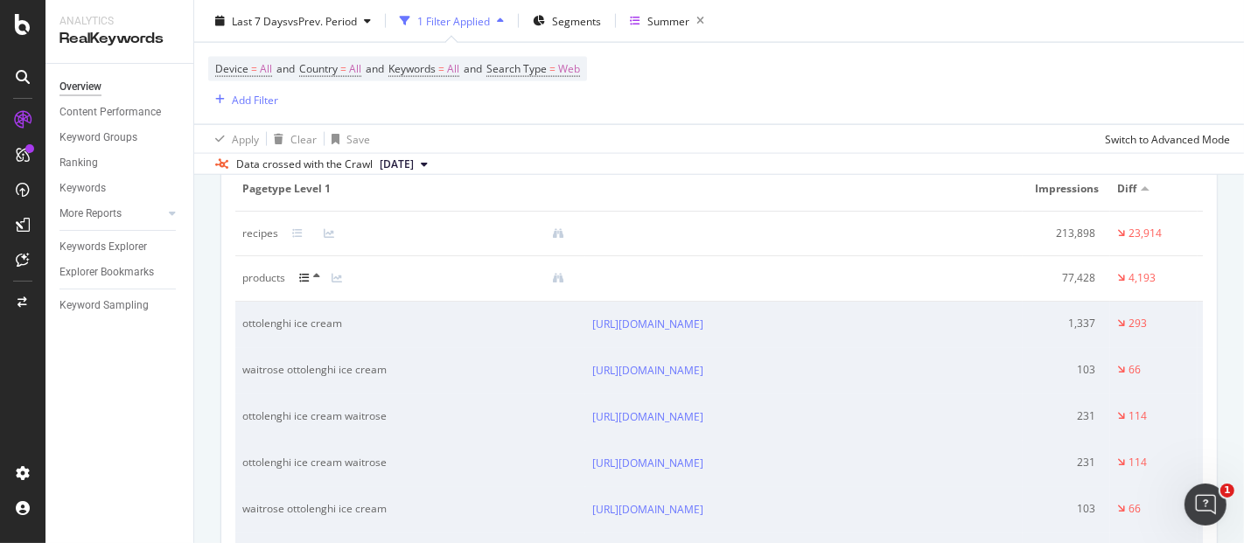
click at [308, 273] on icon at bounding box center [304, 278] width 10 height 10
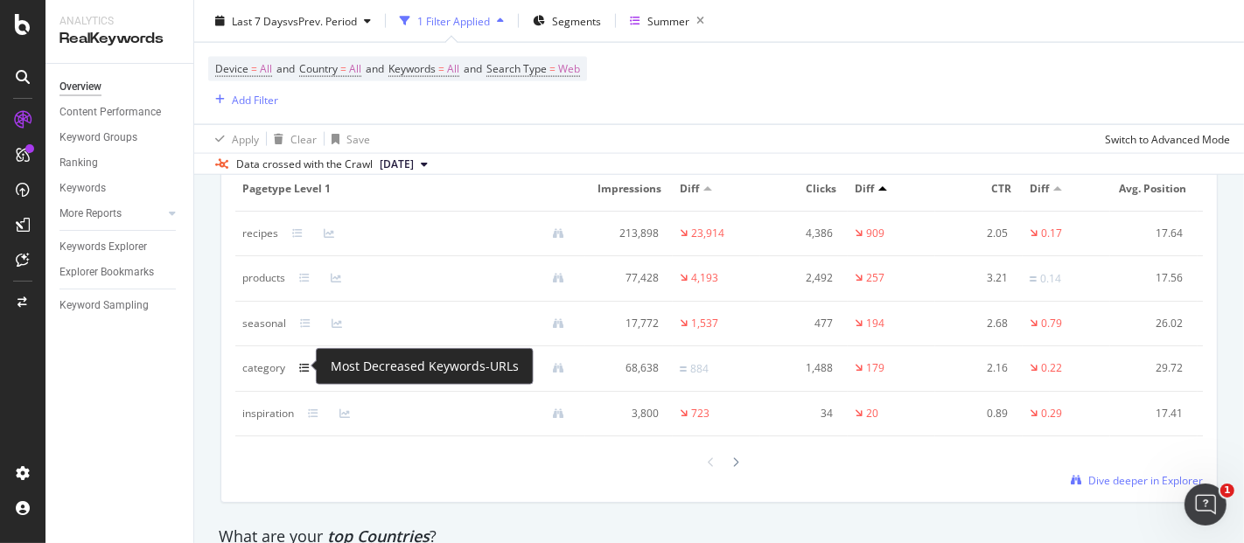
click at [304, 370] on icon at bounding box center [304, 368] width 10 height 10
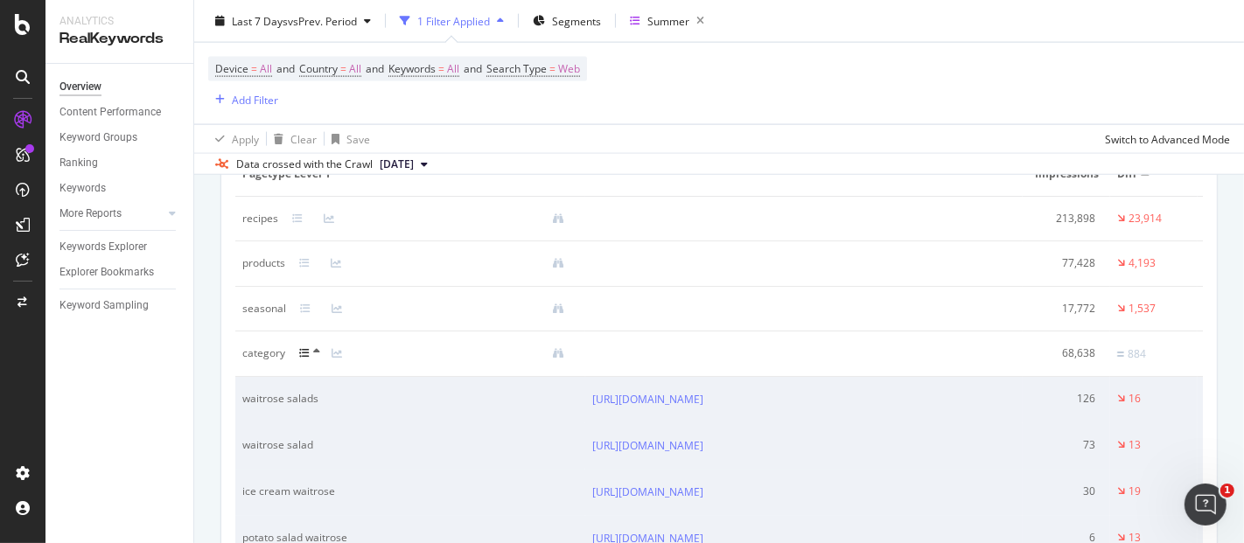
scroll to position [2190, 0]
click at [307, 353] on icon at bounding box center [304, 357] width 10 height 10
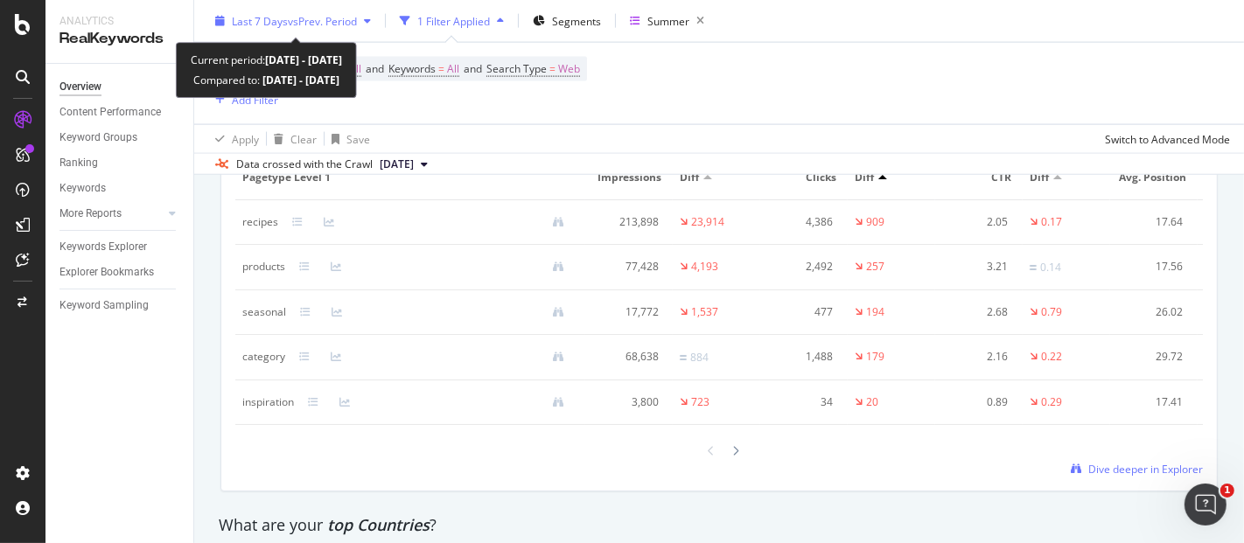
click at [330, 24] on span "vs Prev. Period" at bounding box center [322, 20] width 69 height 15
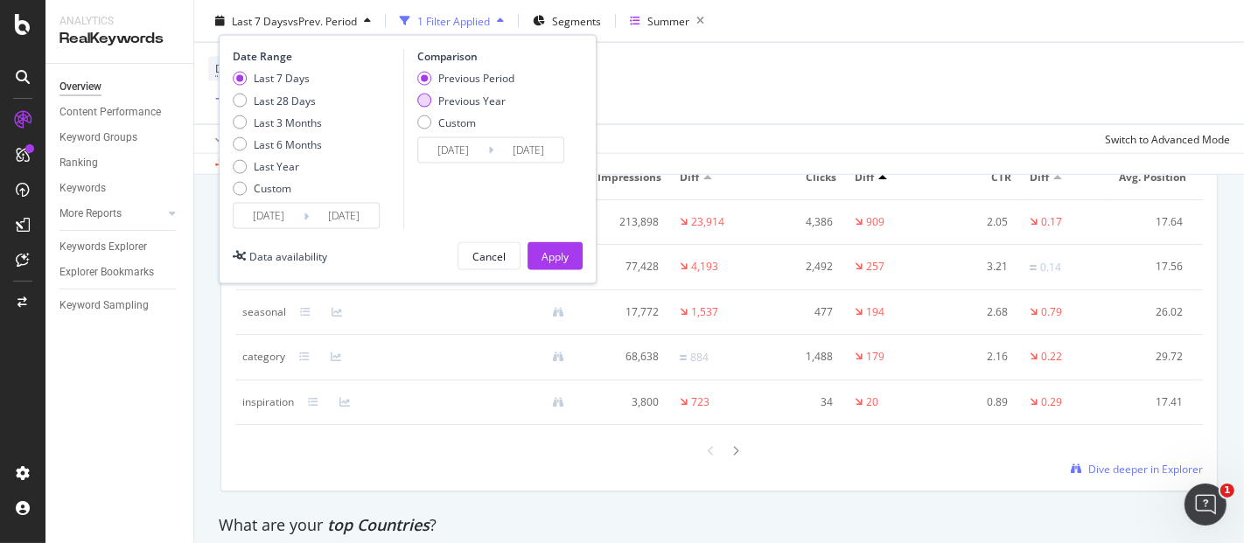
click at [441, 98] on div "Previous Year" at bounding box center [471, 100] width 67 height 15
type input "[DATE]"
click at [549, 251] on div "Apply" at bounding box center [554, 255] width 27 height 15
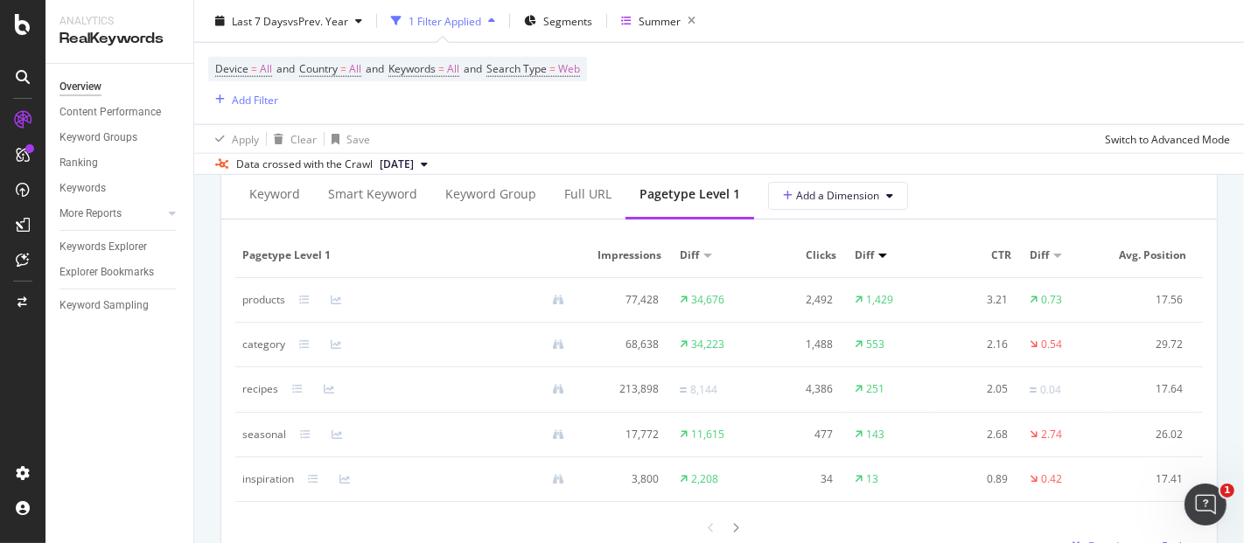
scroll to position [1622, 0]
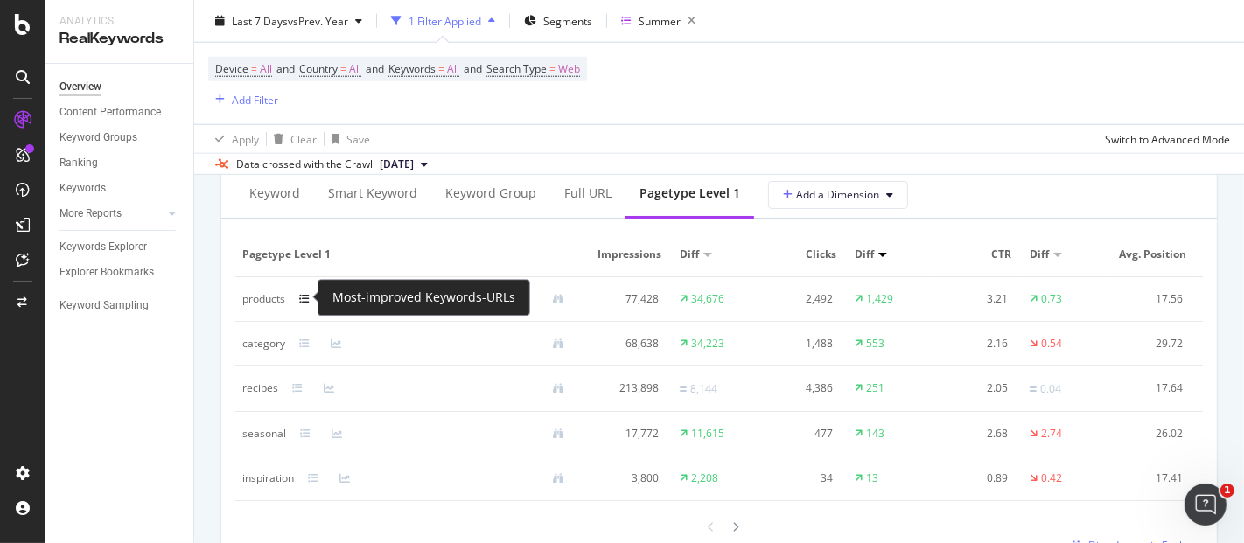
click at [304, 295] on icon at bounding box center [304, 299] width 10 height 10
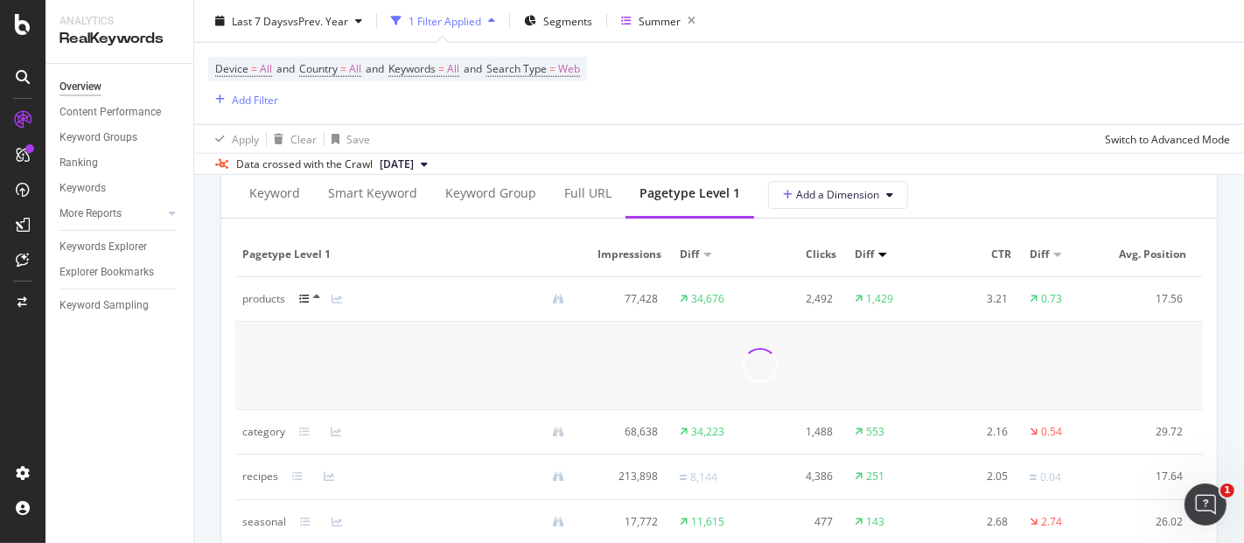
click at [315, 296] on icon at bounding box center [316, 297] width 7 height 10
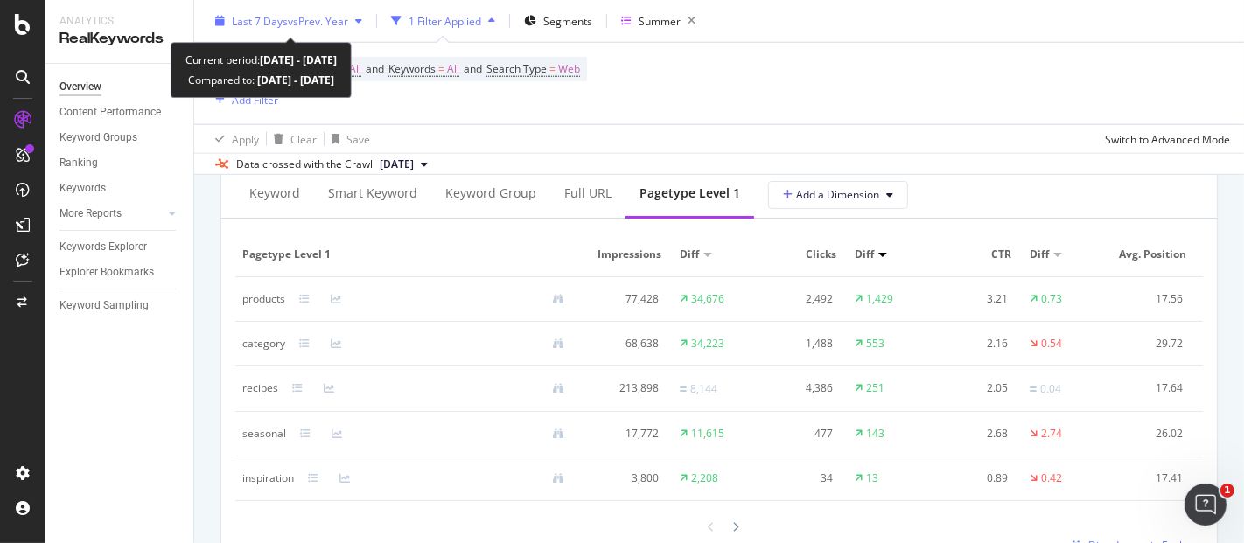
click at [347, 18] on span "vs Prev. Year" at bounding box center [318, 20] width 60 height 15
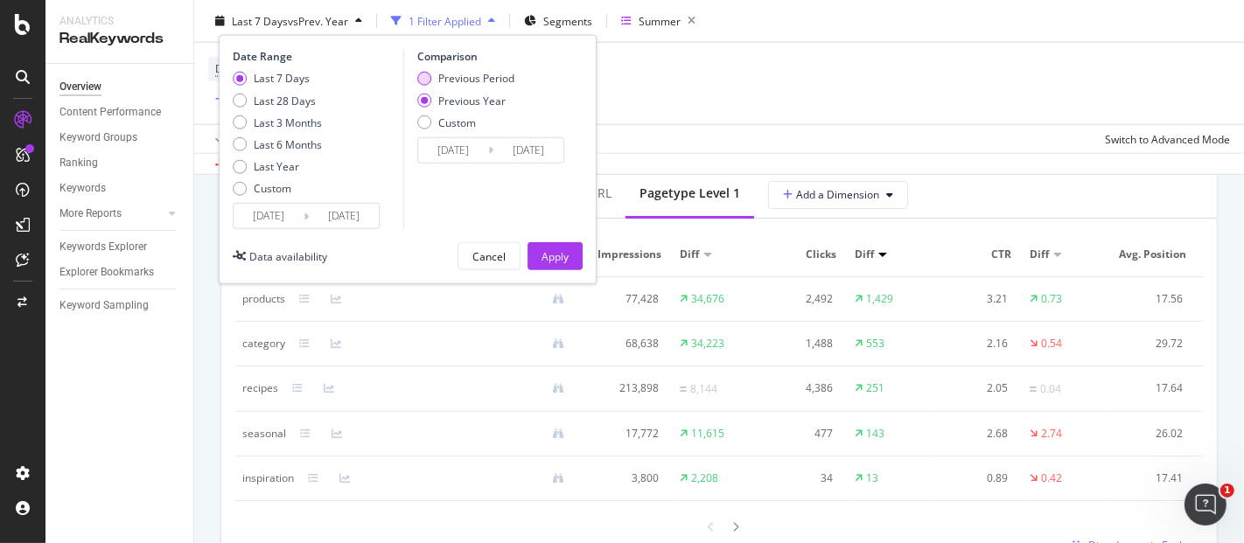
click at [446, 73] on div "Previous Period" at bounding box center [476, 78] width 76 height 15
type input "[DATE]"
click at [544, 258] on div "Apply" at bounding box center [554, 255] width 27 height 15
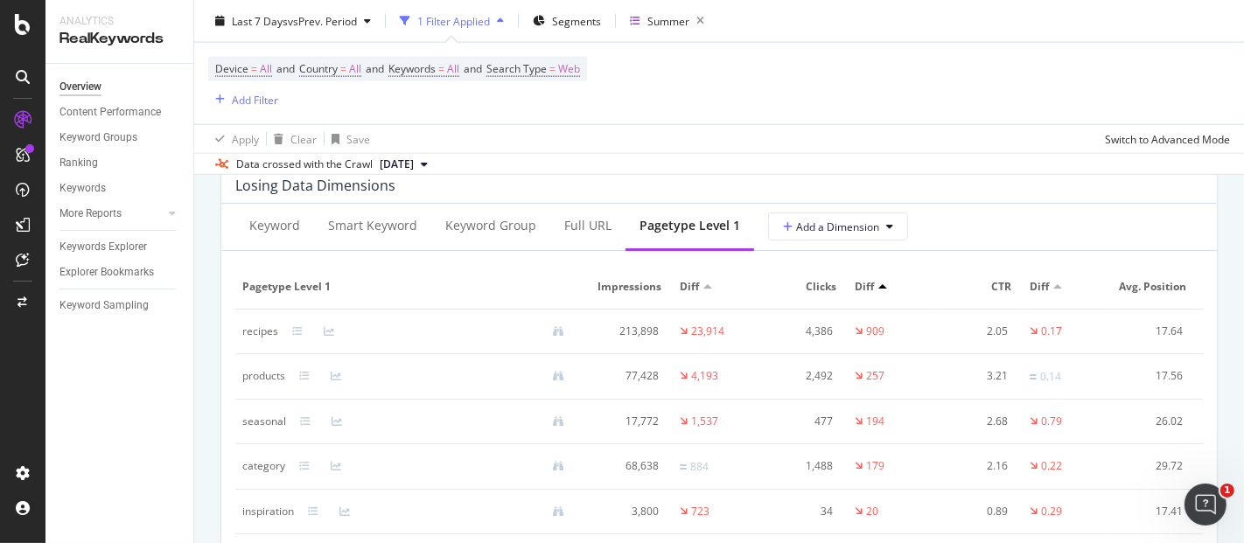
scroll to position [2083, 0]
